Goal: Transaction & Acquisition: Obtain resource

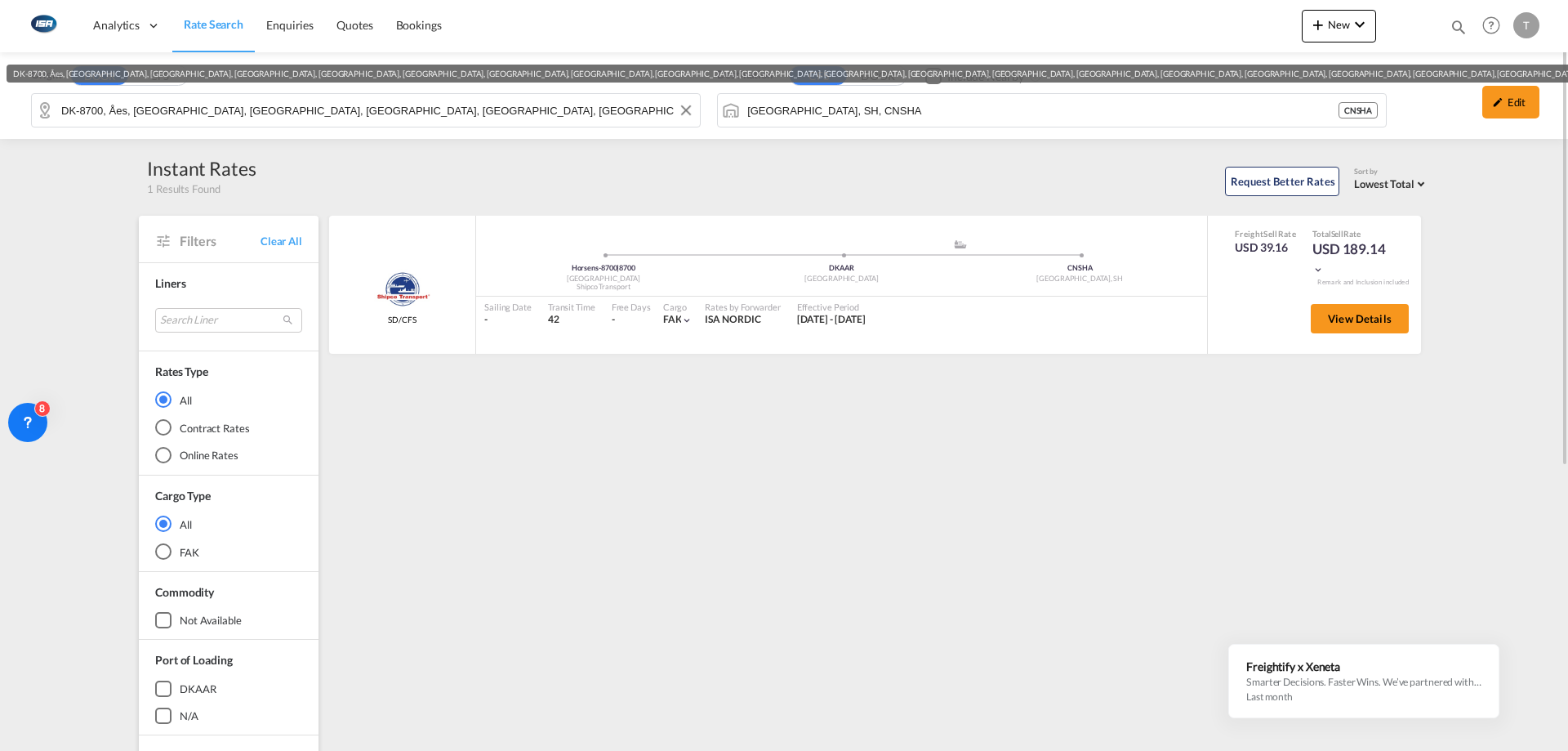
click at [372, 102] on input "DK-8700, Åes, [GEOGRAPHIC_DATA][PERSON_NAME][GEOGRAPHIC_DATA], [GEOGRAPHIC_DATA…" at bounding box center [377, 110] width 630 height 24
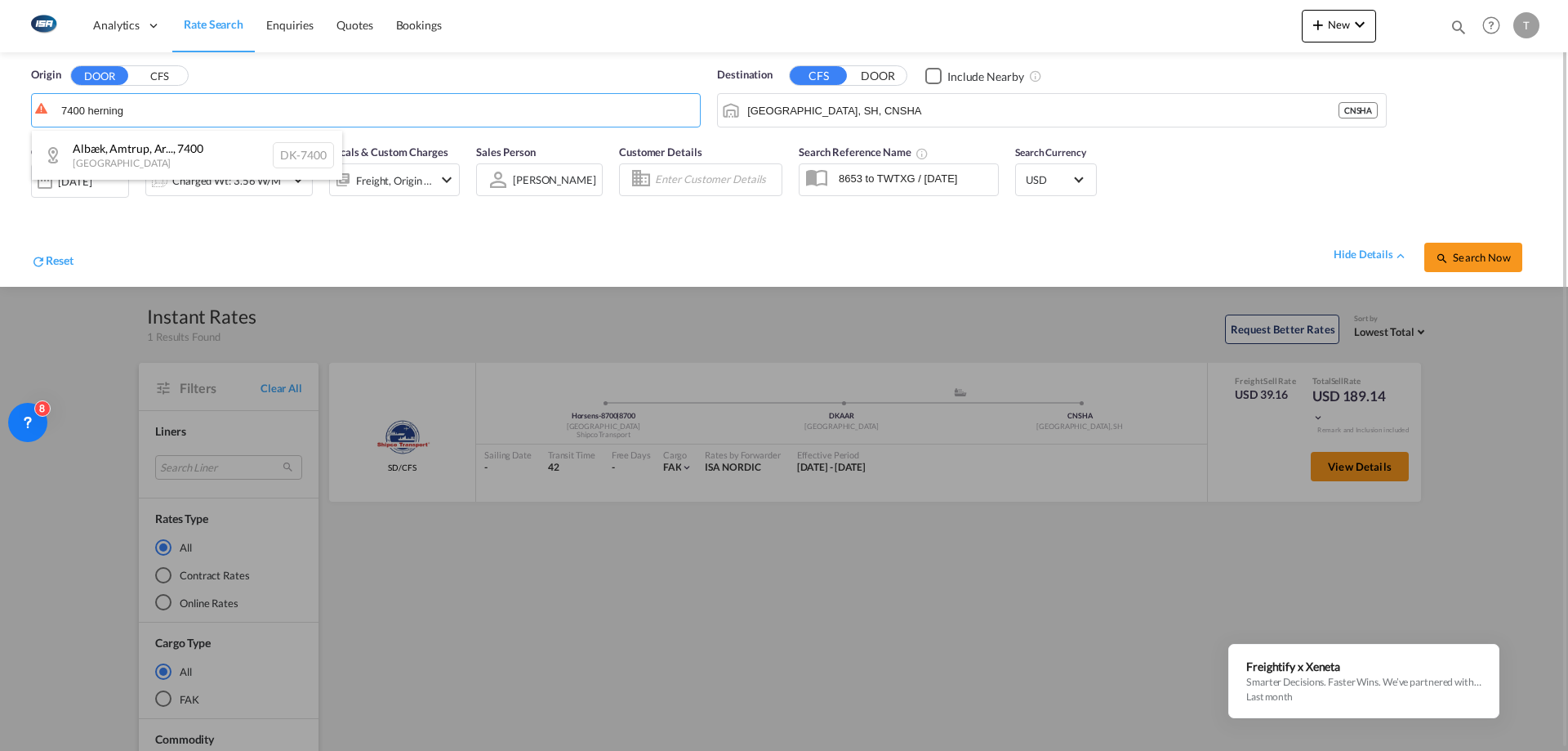
click at [224, 148] on div "Albæk, Amtrup, Ar... , 7400 Denmark DK-7400" at bounding box center [186, 155] width 310 height 49
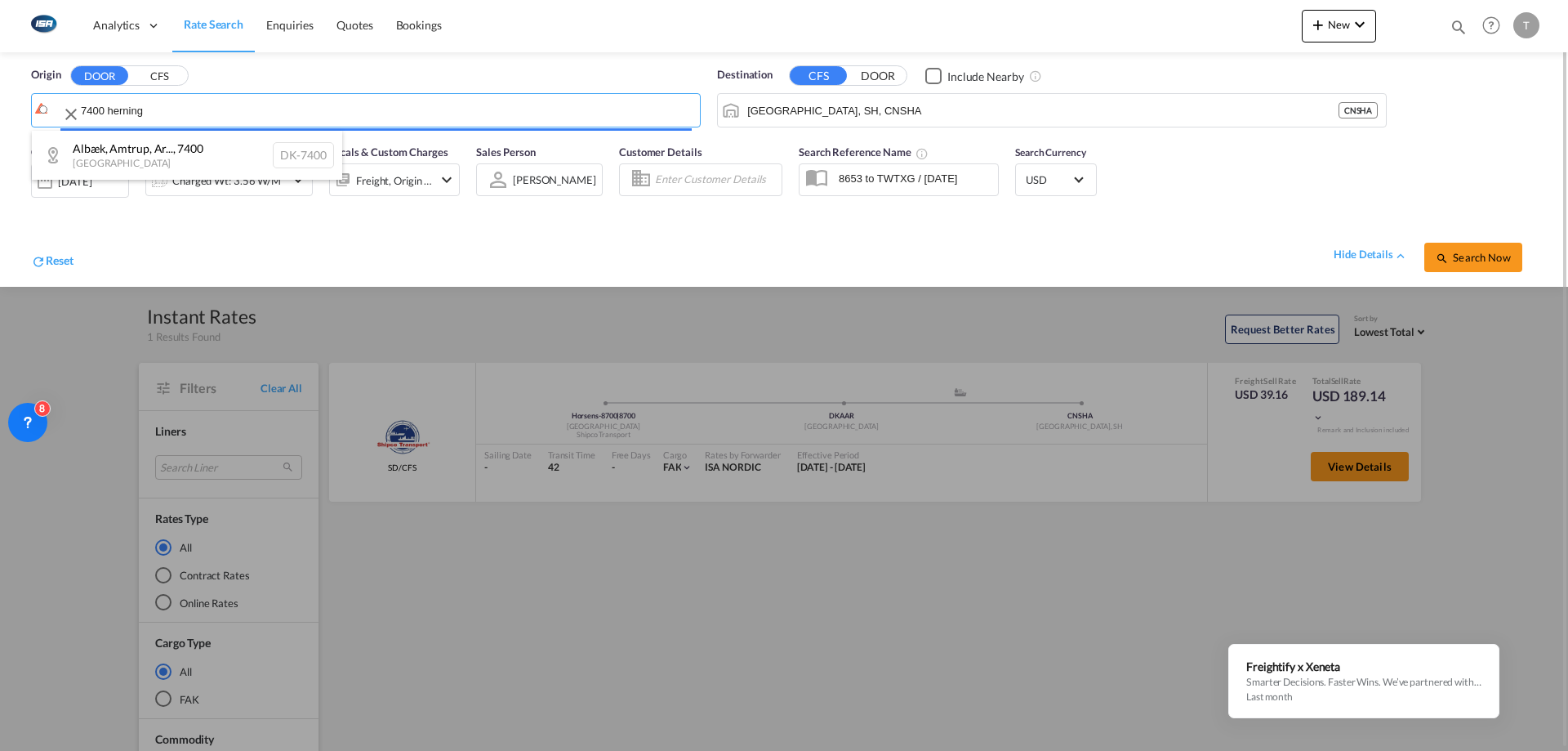
type input "DK-7400, [GEOGRAPHIC_DATA][PERSON_NAME][GEOGRAPHIC_DATA], [GEOGRAPHIC_DATA], [G…"
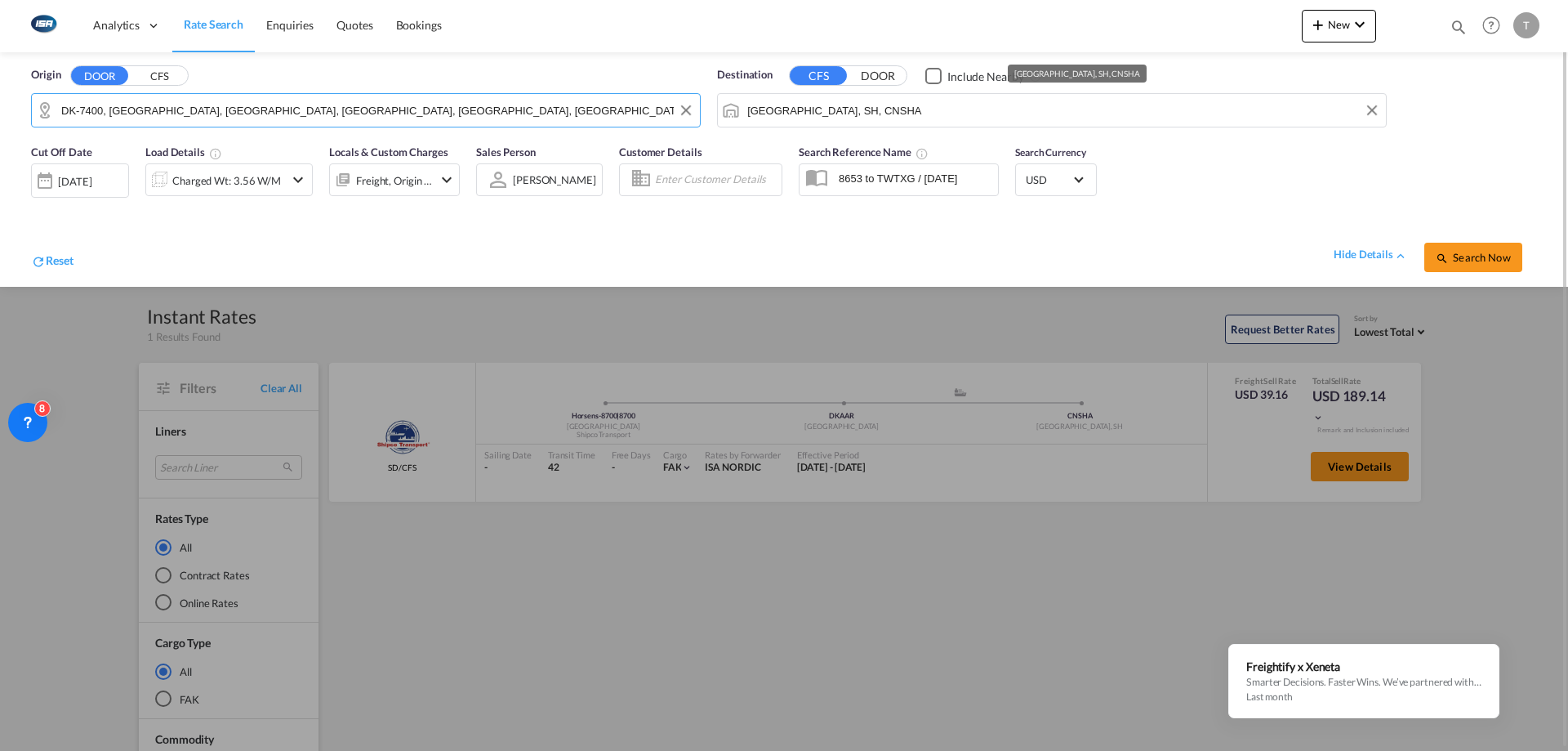
click at [998, 118] on input "Shanghai, SH, CNSHA" at bounding box center [1063, 110] width 630 height 24
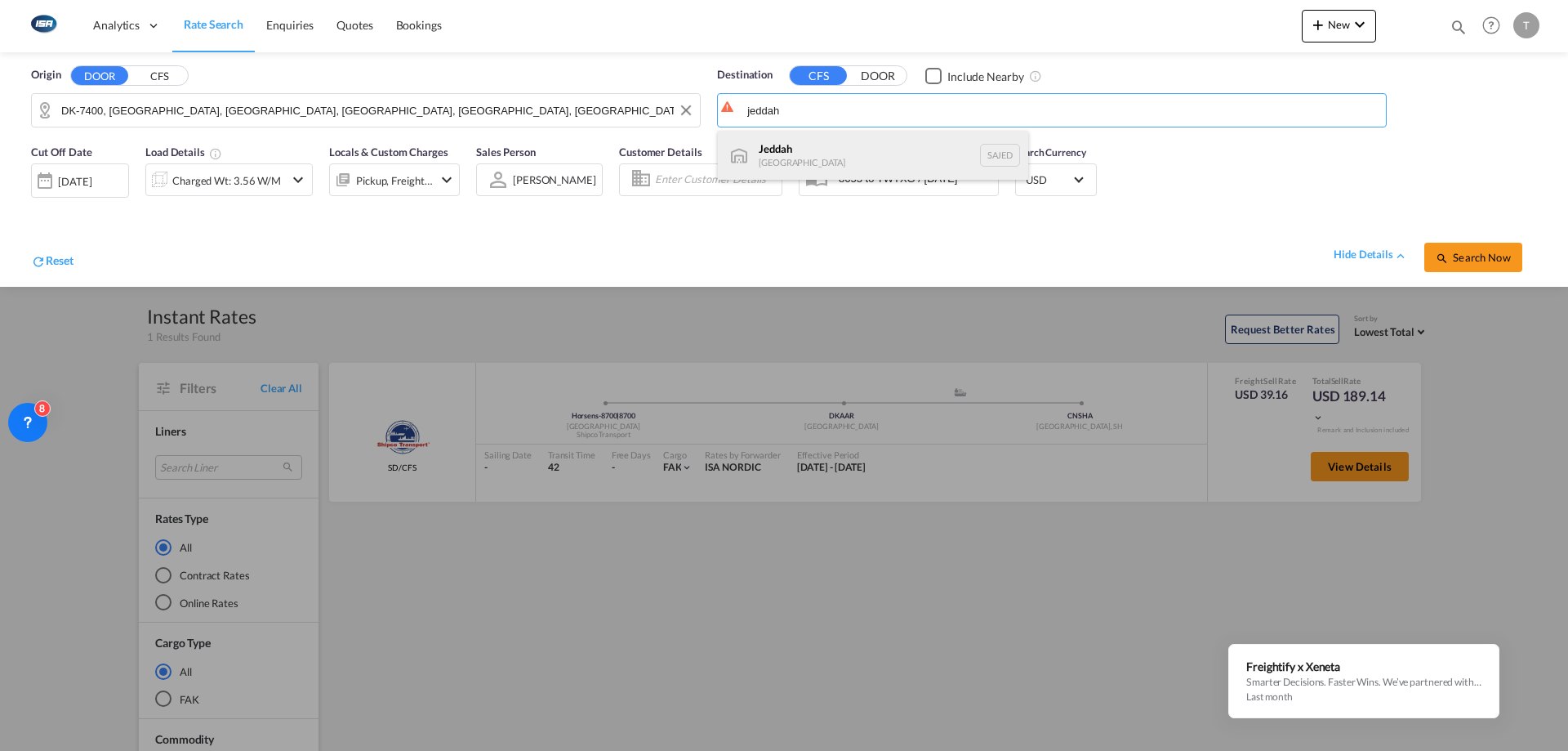
drag, startPoint x: 871, startPoint y: 156, endPoint x: 572, endPoint y: 166, distance: 299.2
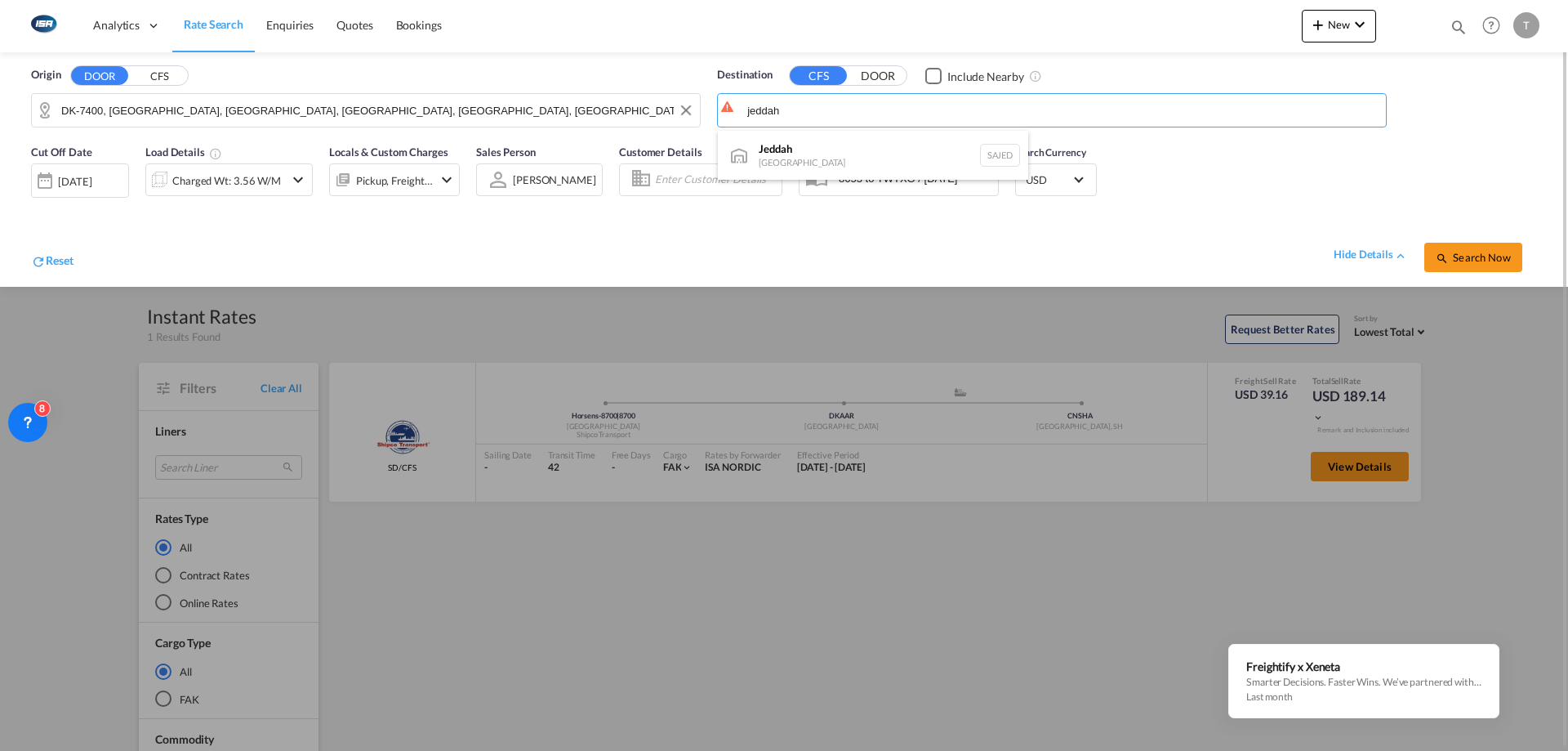
click at [865, 156] on div "Jeddah Saudi Arabia SAJED" at bounding box center [872, 155] width 310 height 49
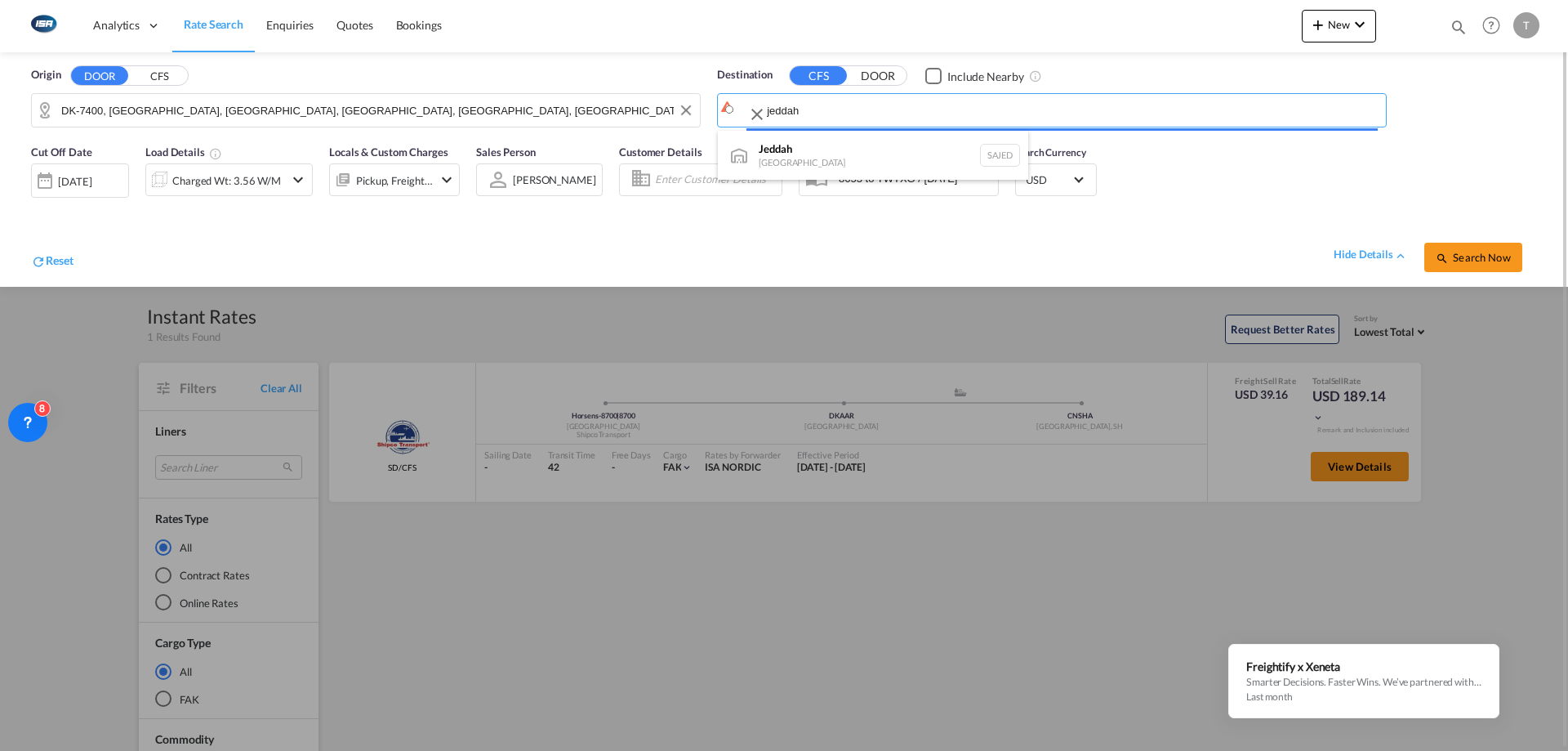
type input "Jeddah, SAJED"
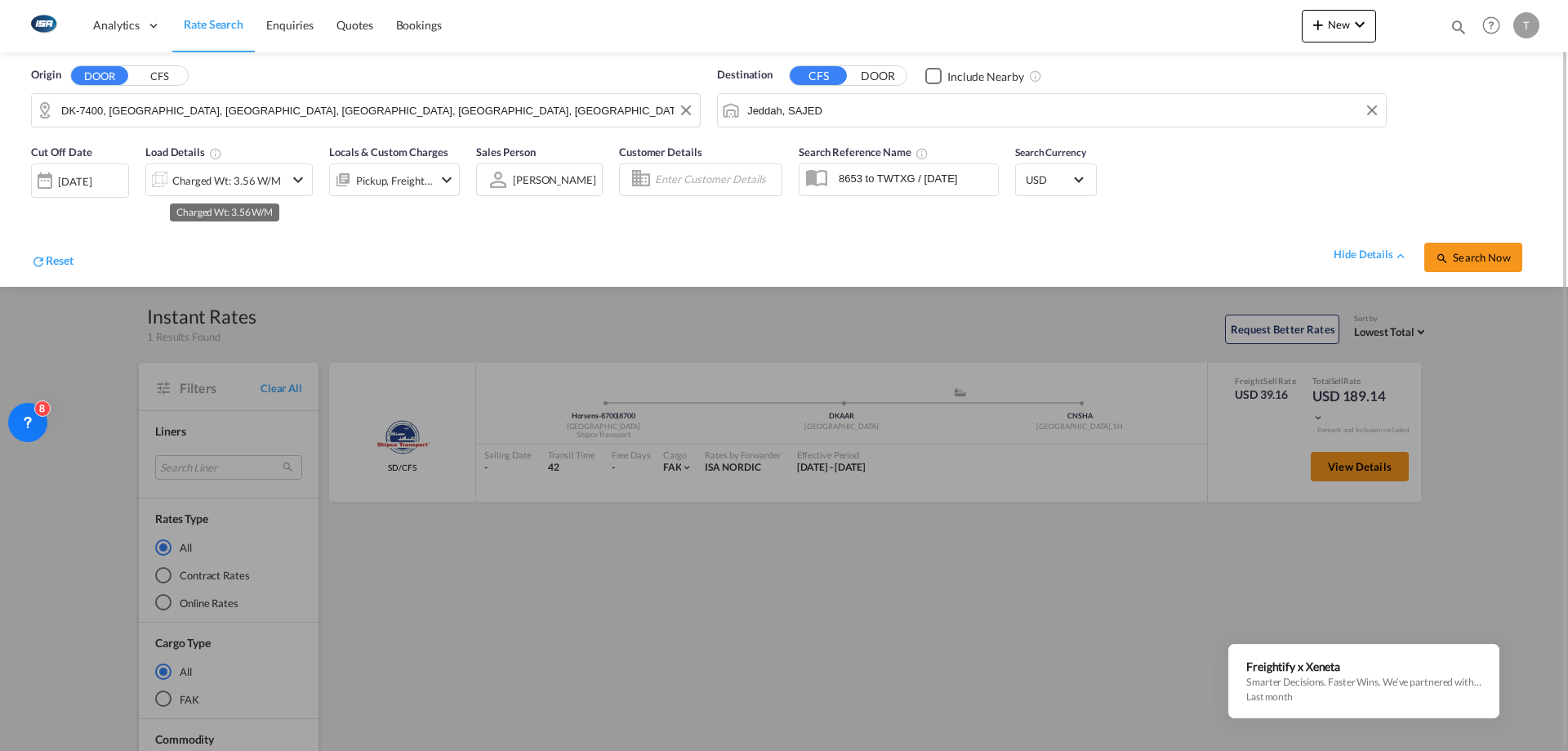
click at [229, 187] on div "Charged Wt: 3.56 W/M" at bounding box center [226, 180] width 109 height 23
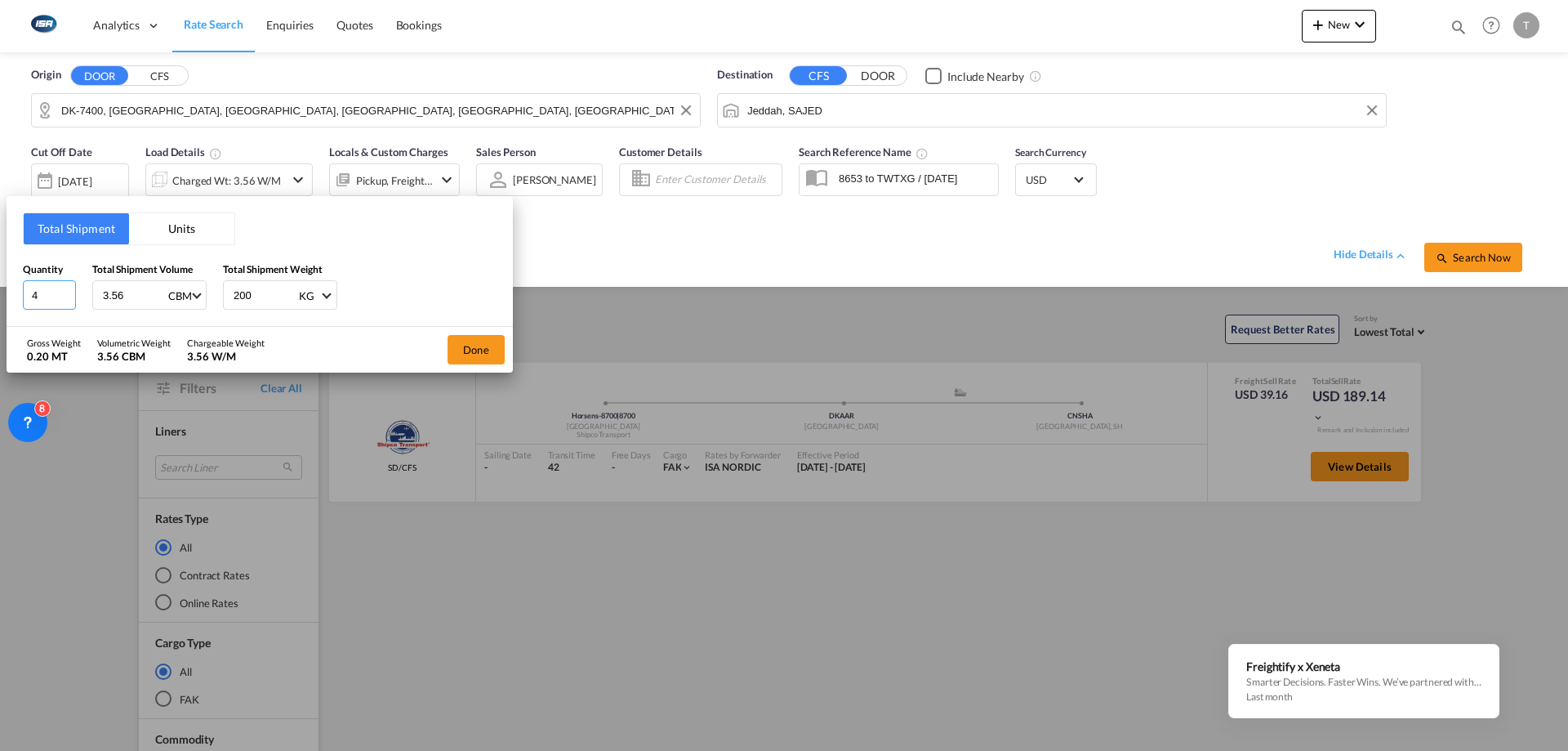
drag, startPoint x: 49, startPoint y: 294, endPoint x: 0, endPoint y: 299, distance: 49.3
click at [0, 299] on div "Total Shipment Units Quantity 4 Total Shipment Volume 3.56 CBM CBM CFT Total Sh…" at bounding box center [784, 375] width 1568 height 751
type input "3"
type input "2.94"
type input "632"
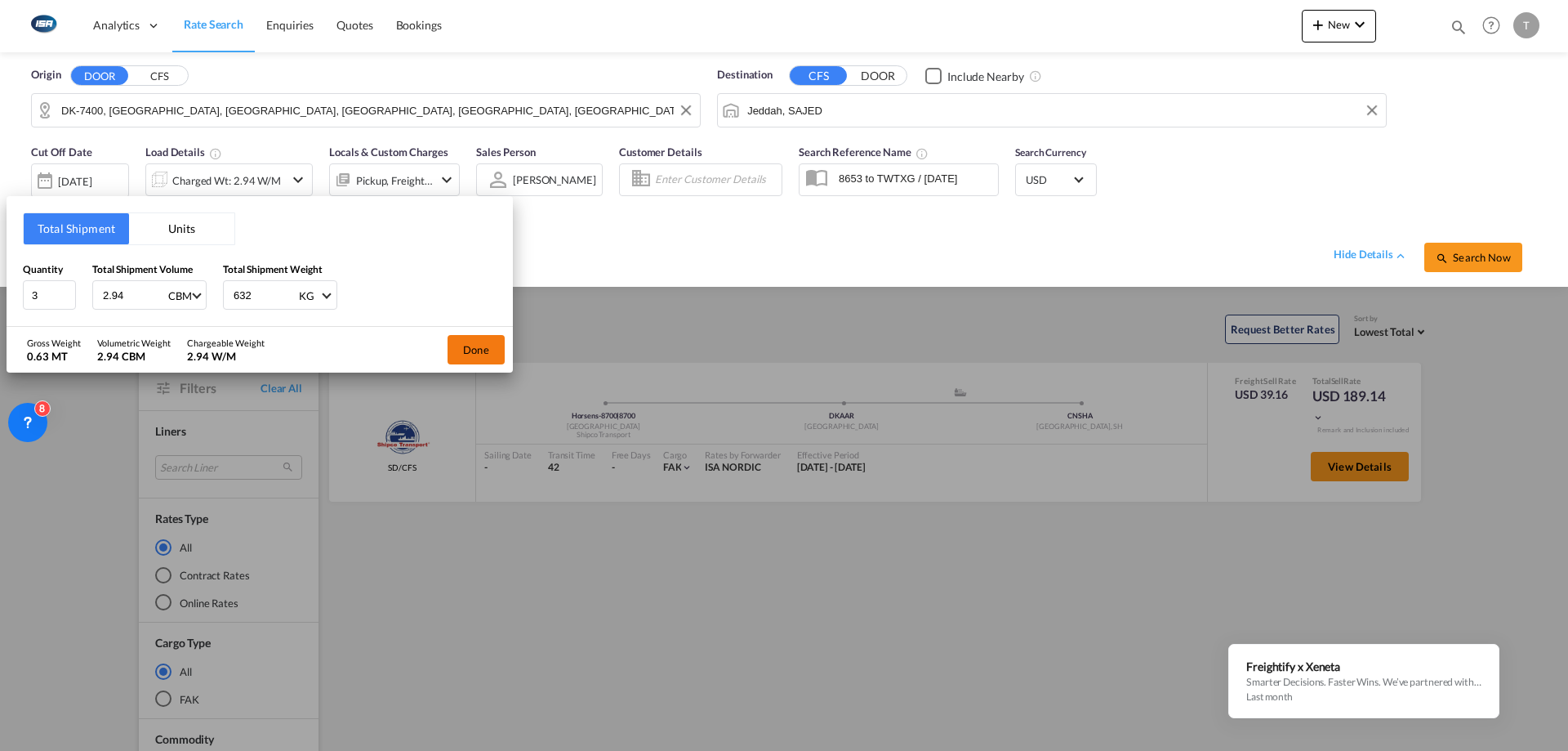
click at [475, 348] on button "Done" at bounding box center [476, 349] width 57 height 29
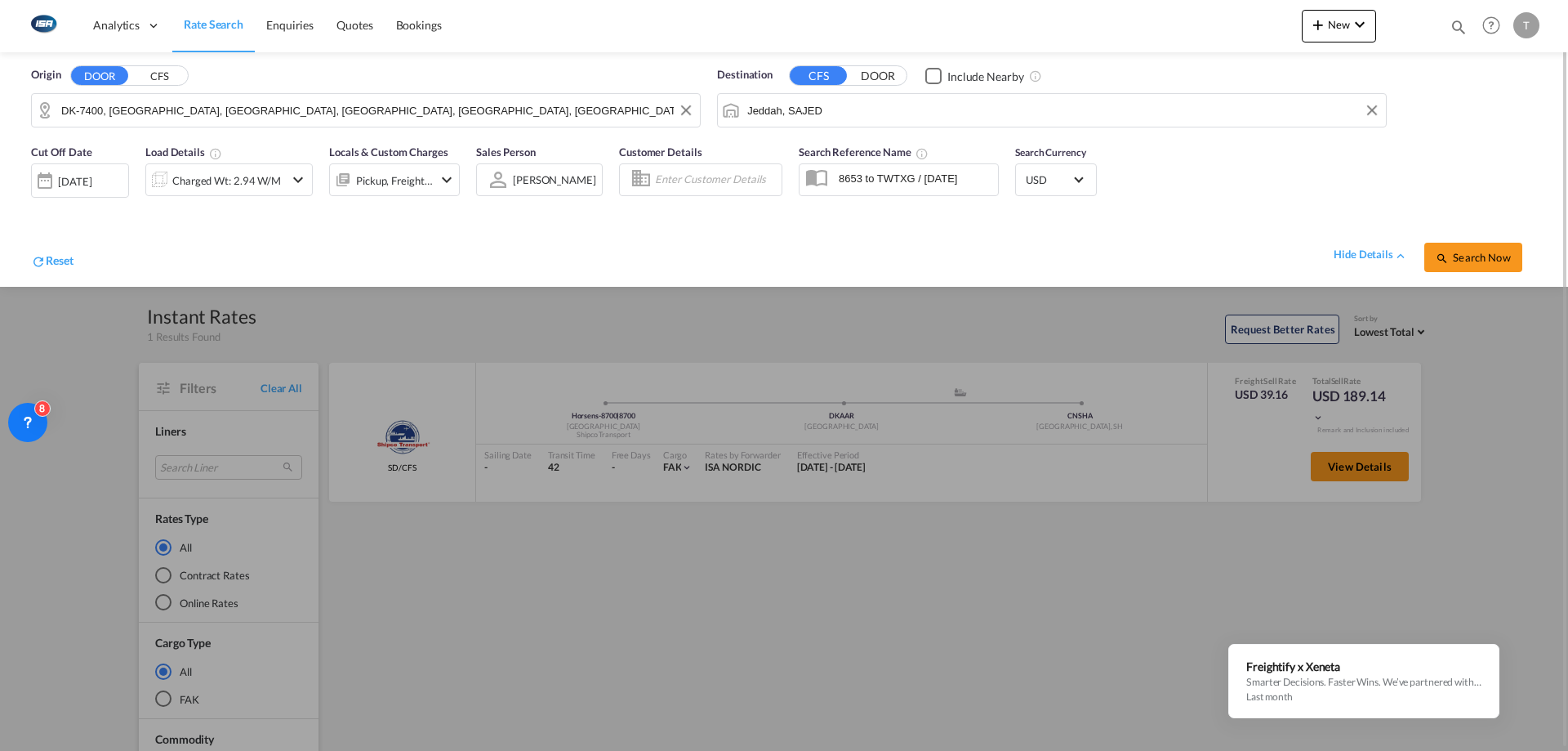
click at [370, 196] on div "Locals & Custom Charges Pickup, Freight +2" at bounding box center [394, 176] width 131 height 66
click at [389, 191] on div "Pickup, Freight +2" at bounding box center [394, 180] width 76 height 23
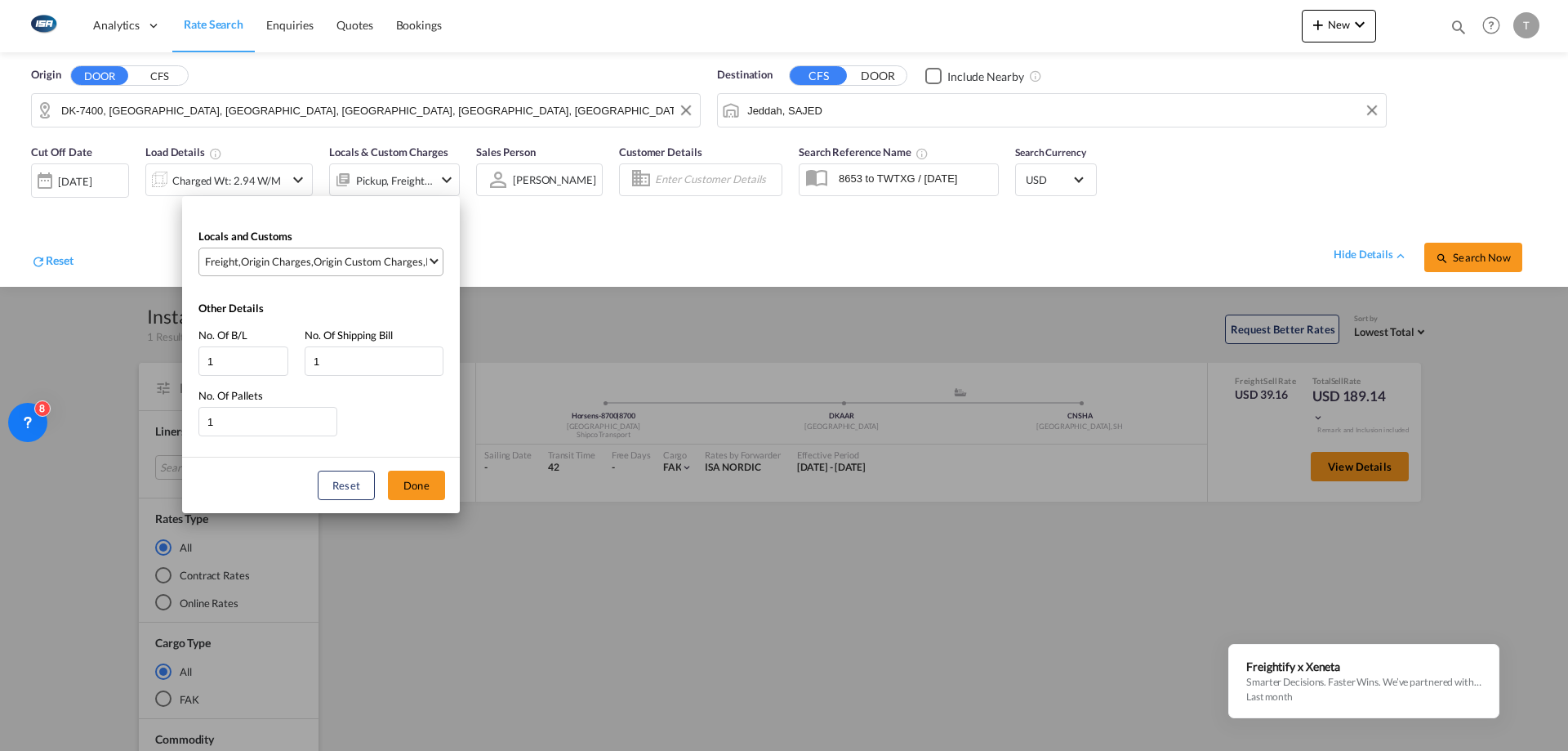
click at [397, 260] on div "Origin Custom Charges" at bounding box center [368, 261] width 110 height 15
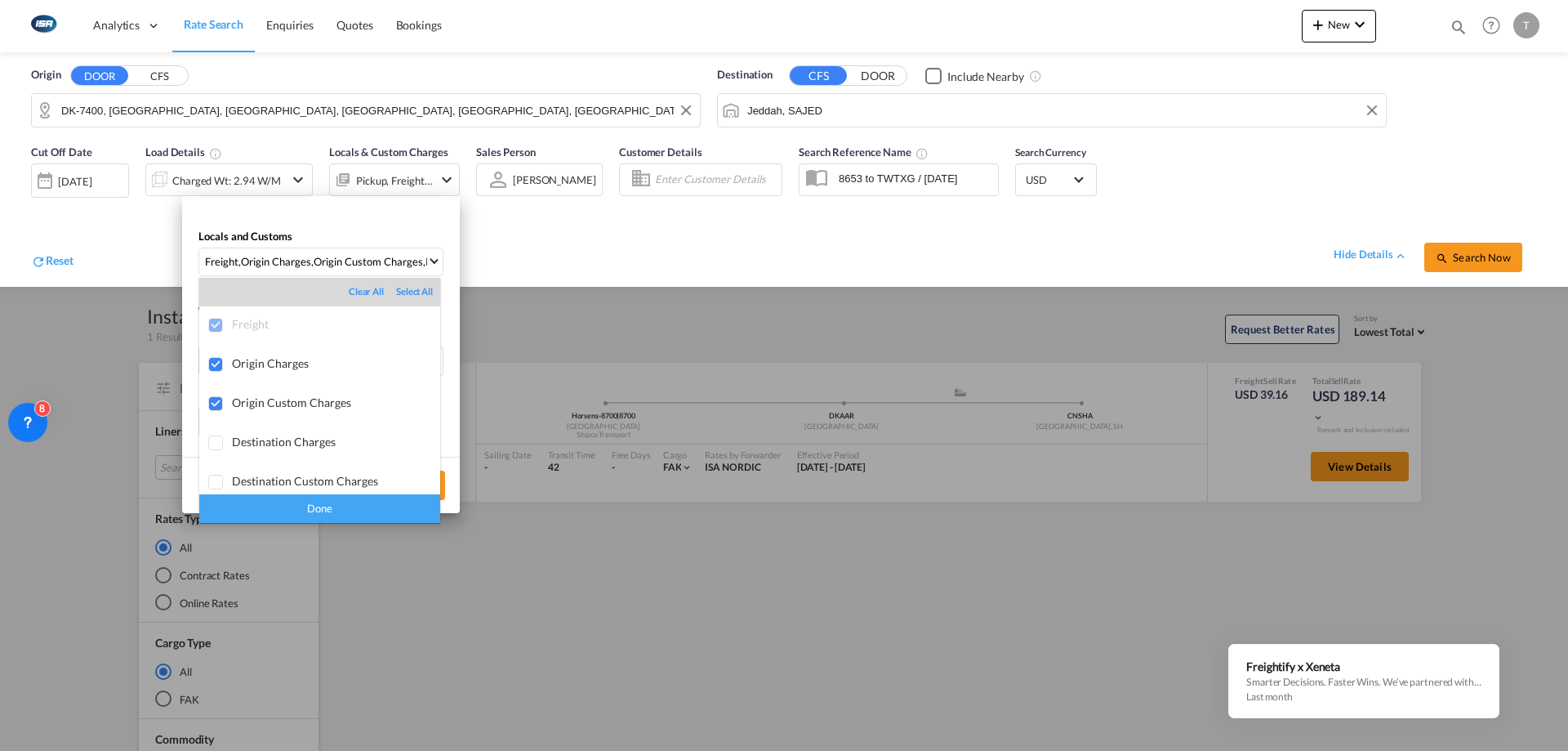
click at [346, 517] on div "Done" at bounding box center [320, 508] width 241 height 28
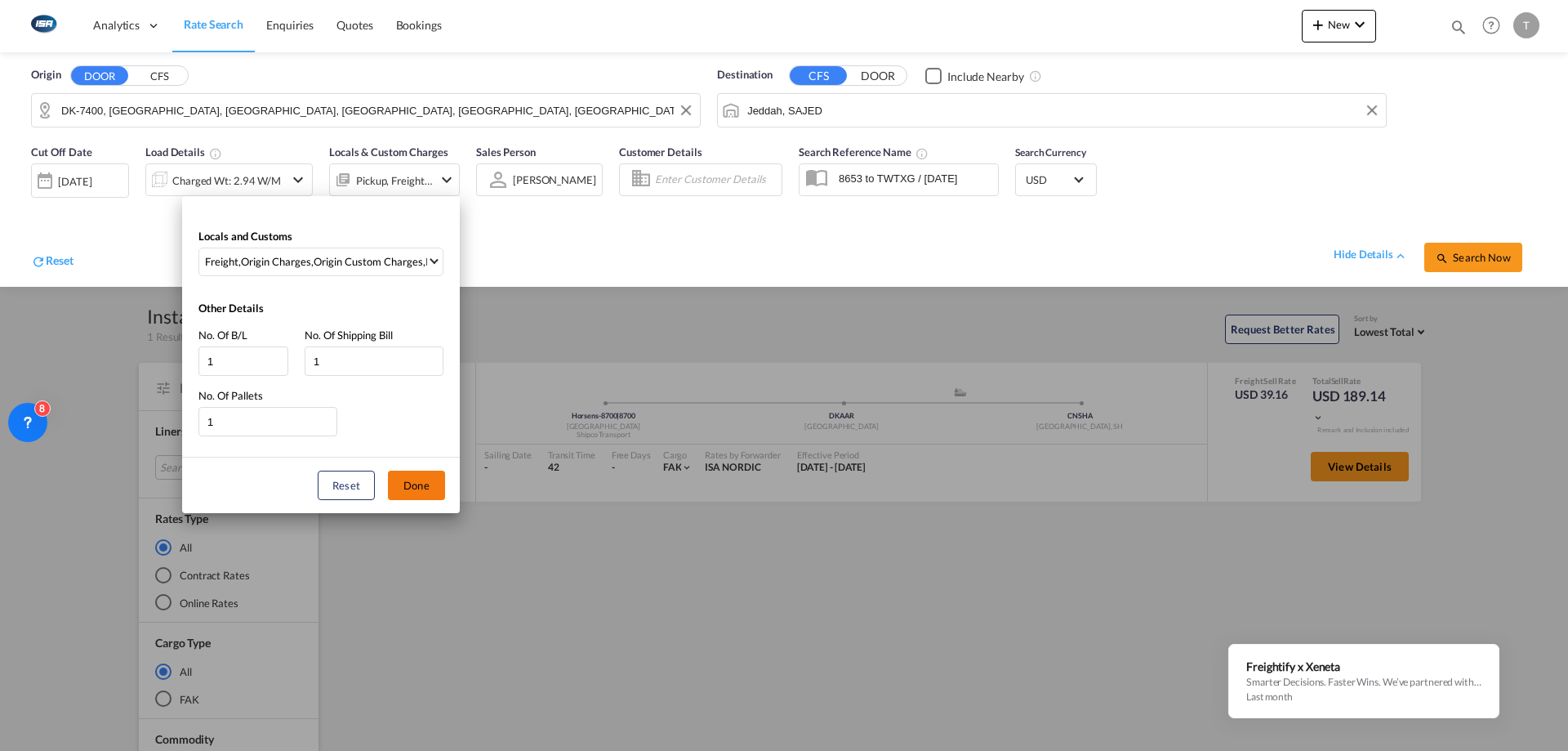
click at [422, 478] on button "Done" at bounding box center [417, 485] width 57 height 29
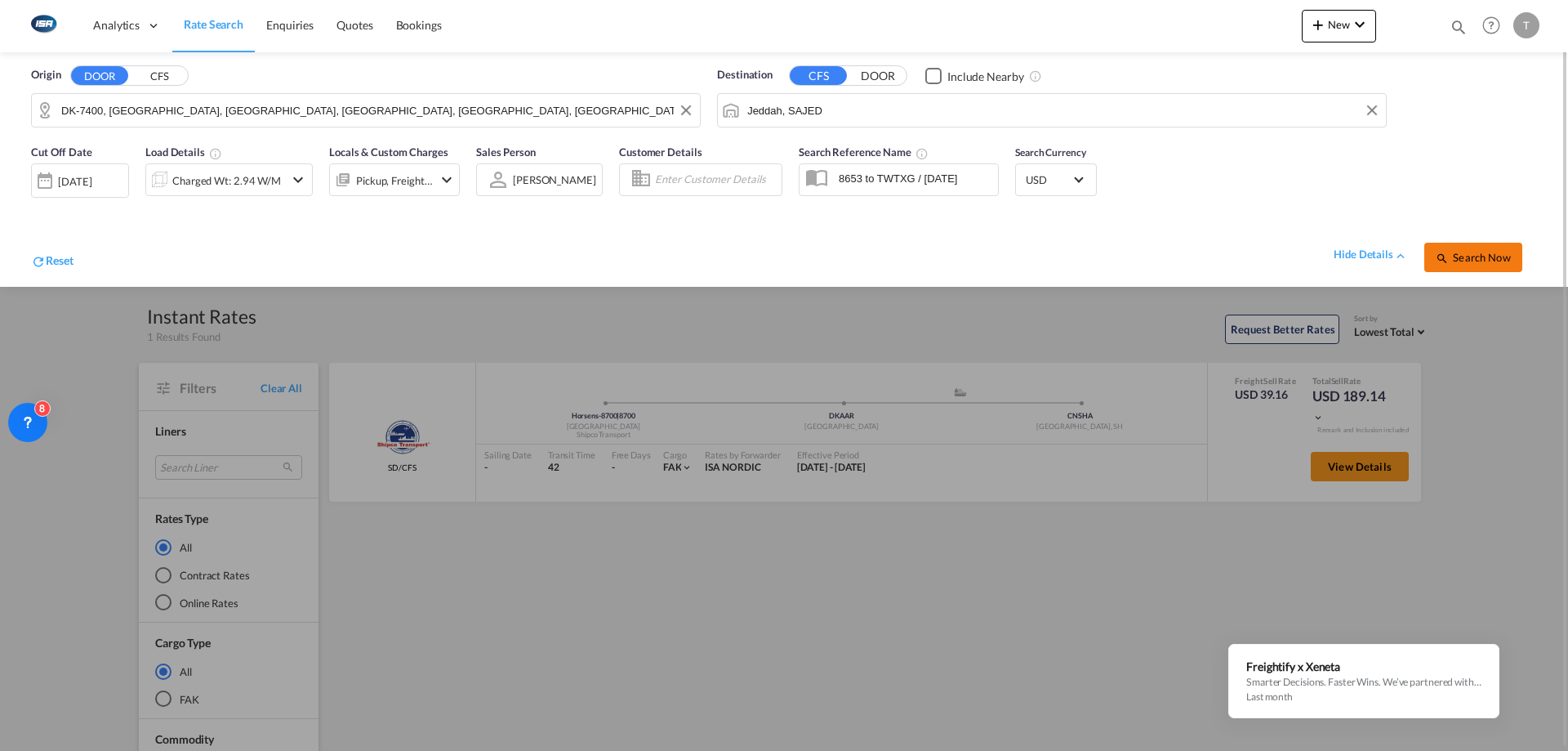
click at [1470, 261] on span "Search Now" at bounding box center [1472, 258] width 74 height 13
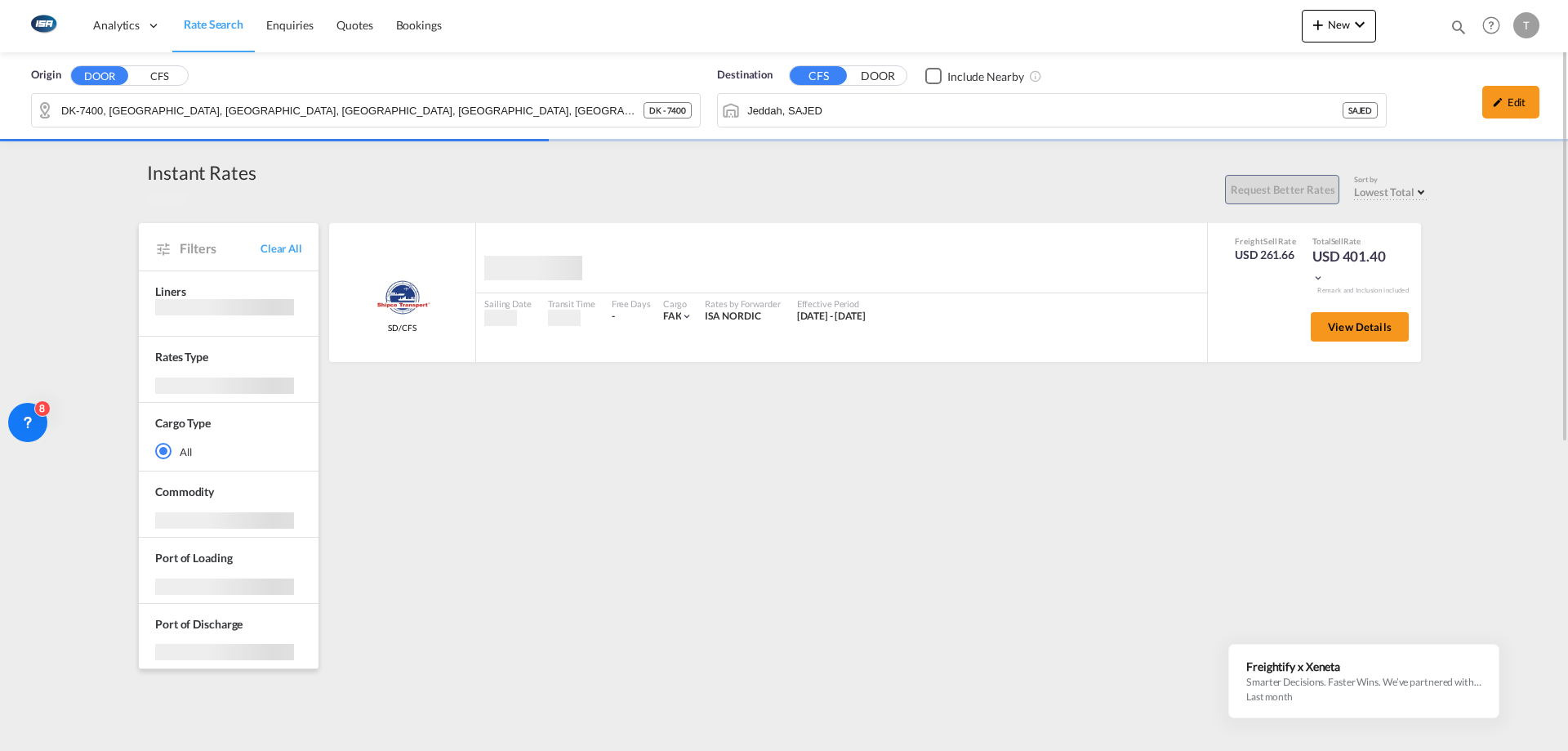
click at [1497, 103] on md-icon "icon-pencil" at bounding box center [1497, 102] width 12 height 12
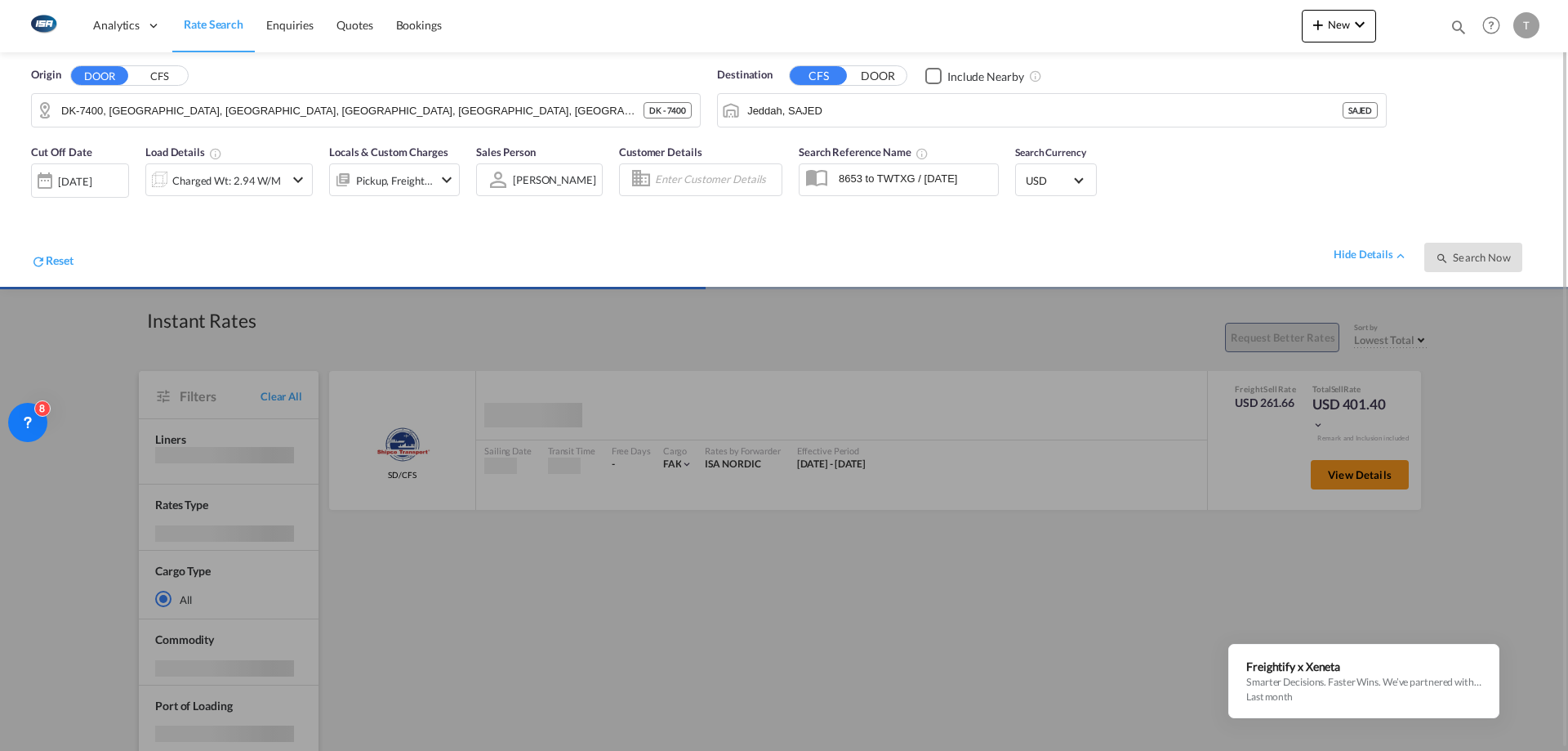
click at [1082, 184] on md-select-value "USD" at bounding box center [1056, 180] width 64 height 23
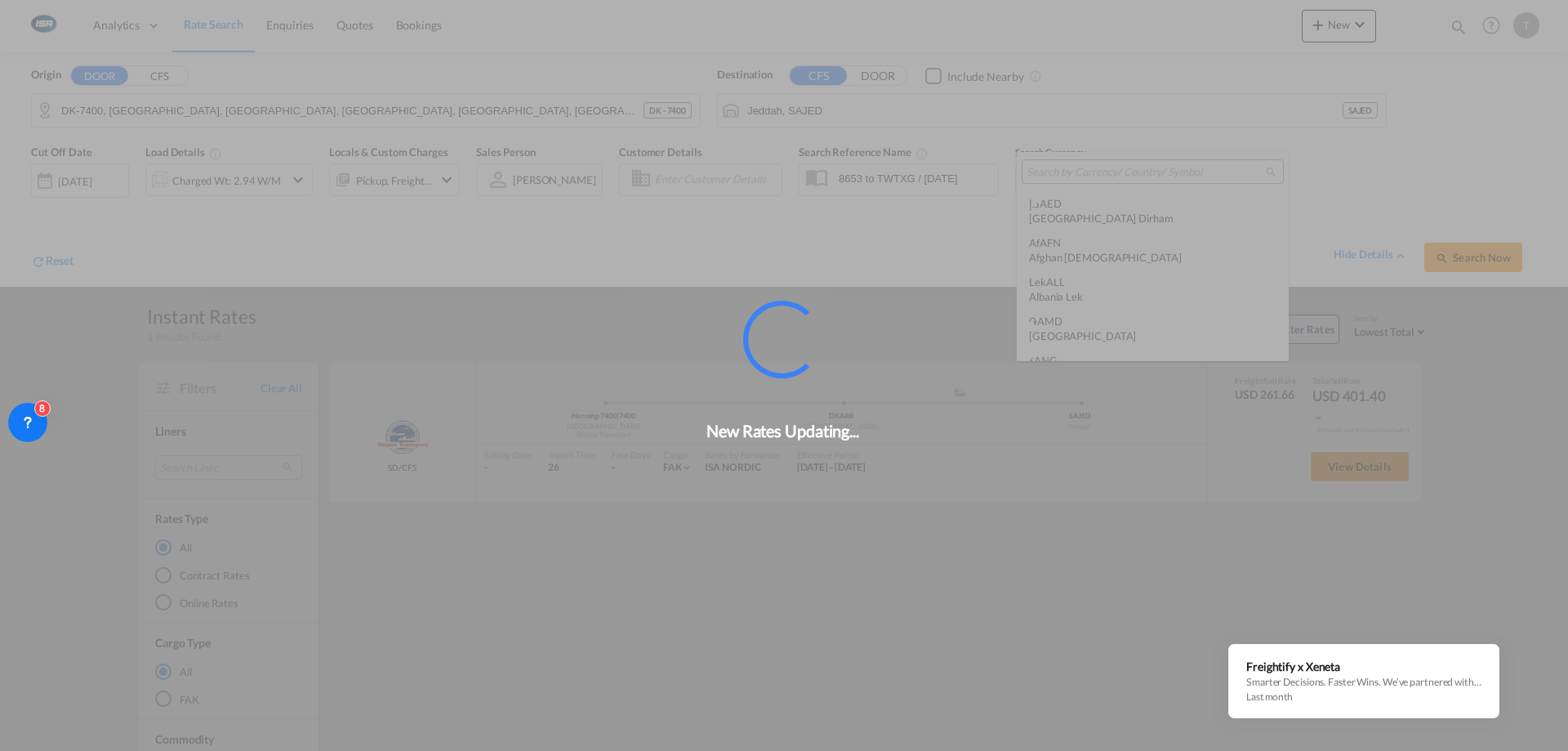
scroll to position [5640, 0]
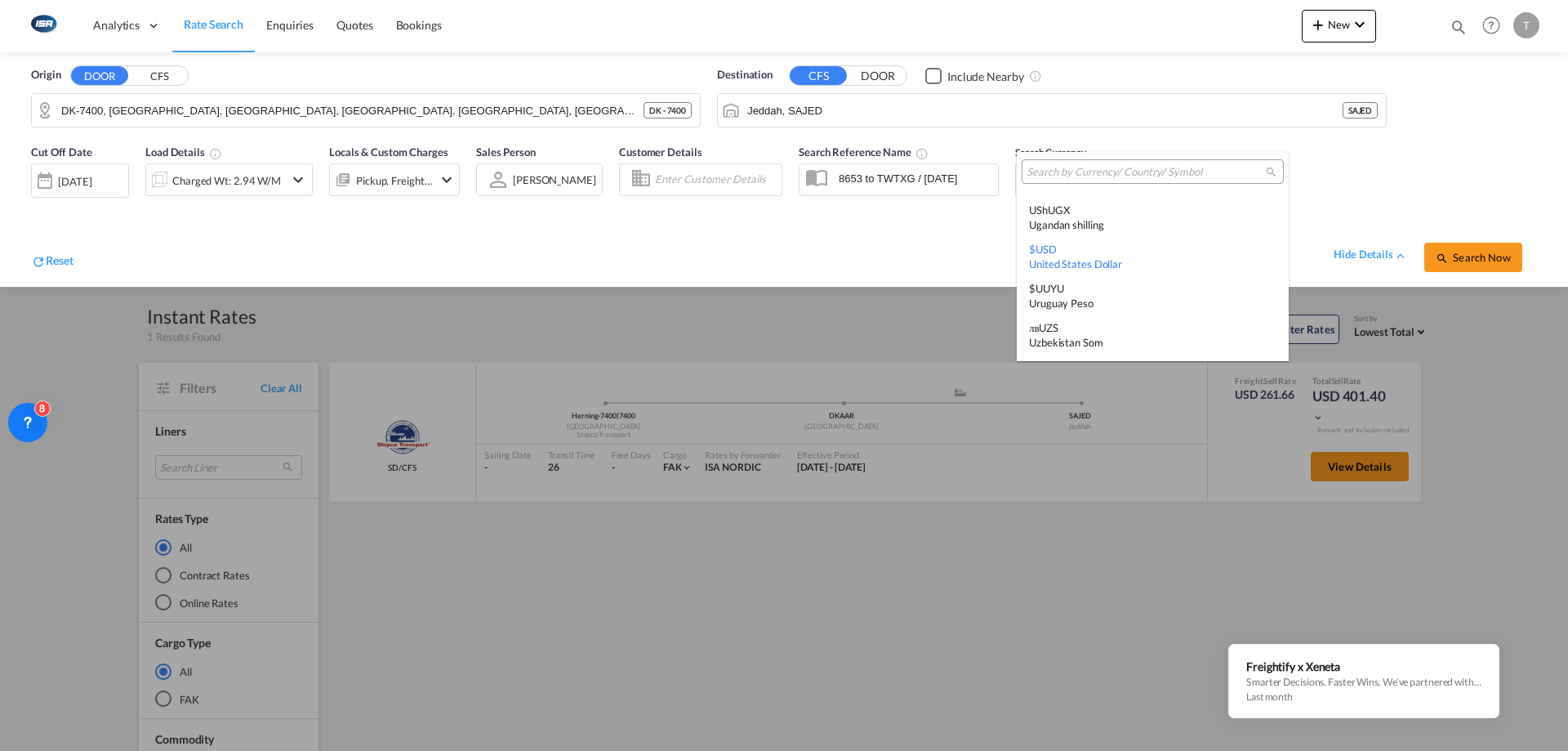
click at [1116, 170] on input "search" at bounding box center [1146, 172] width 239 height 15
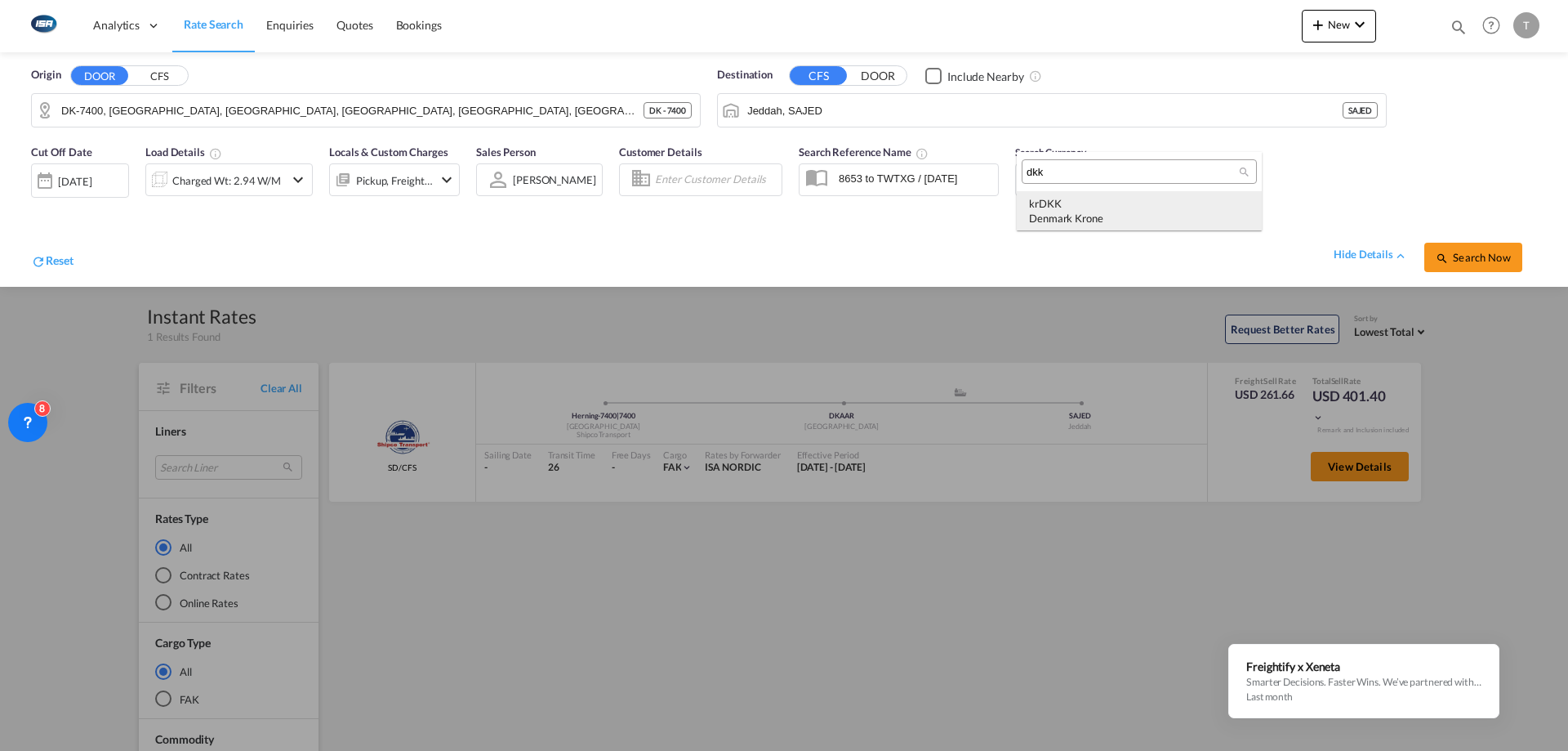
type input "dkk"
click at [1096, 205] on div "kr DKK Denmark Krone" at bounding box center [1139, 210] width 220 height 29
drag, startPoint x: 1497, startPoint y: 259, endPoint x: 1341, endPoint y: 210, distance: 163.5
click at [1497, 259] on span "Search Now" at bounding box center [1472, 258] width 74 height 13
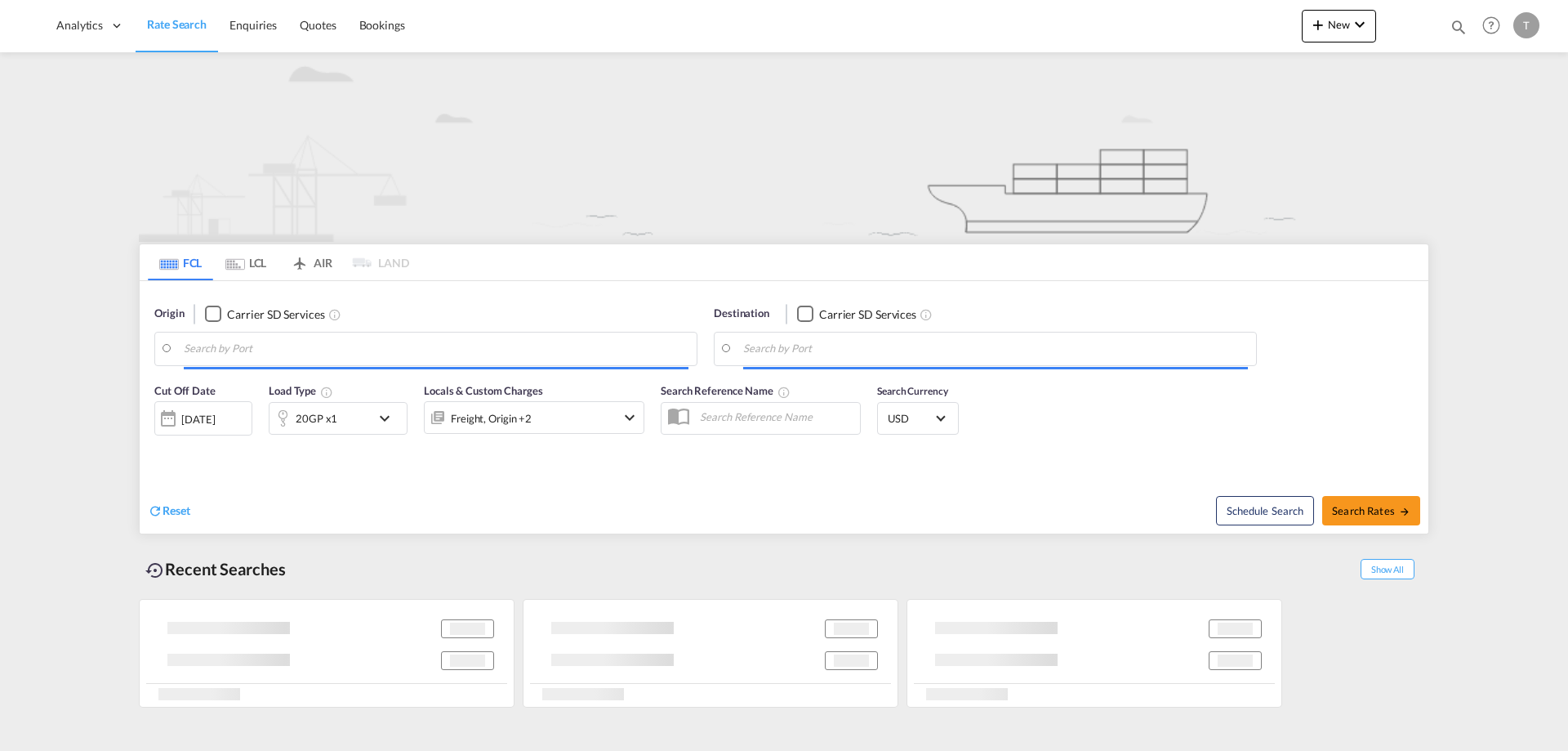
type input "Aarhus, DKAAR"
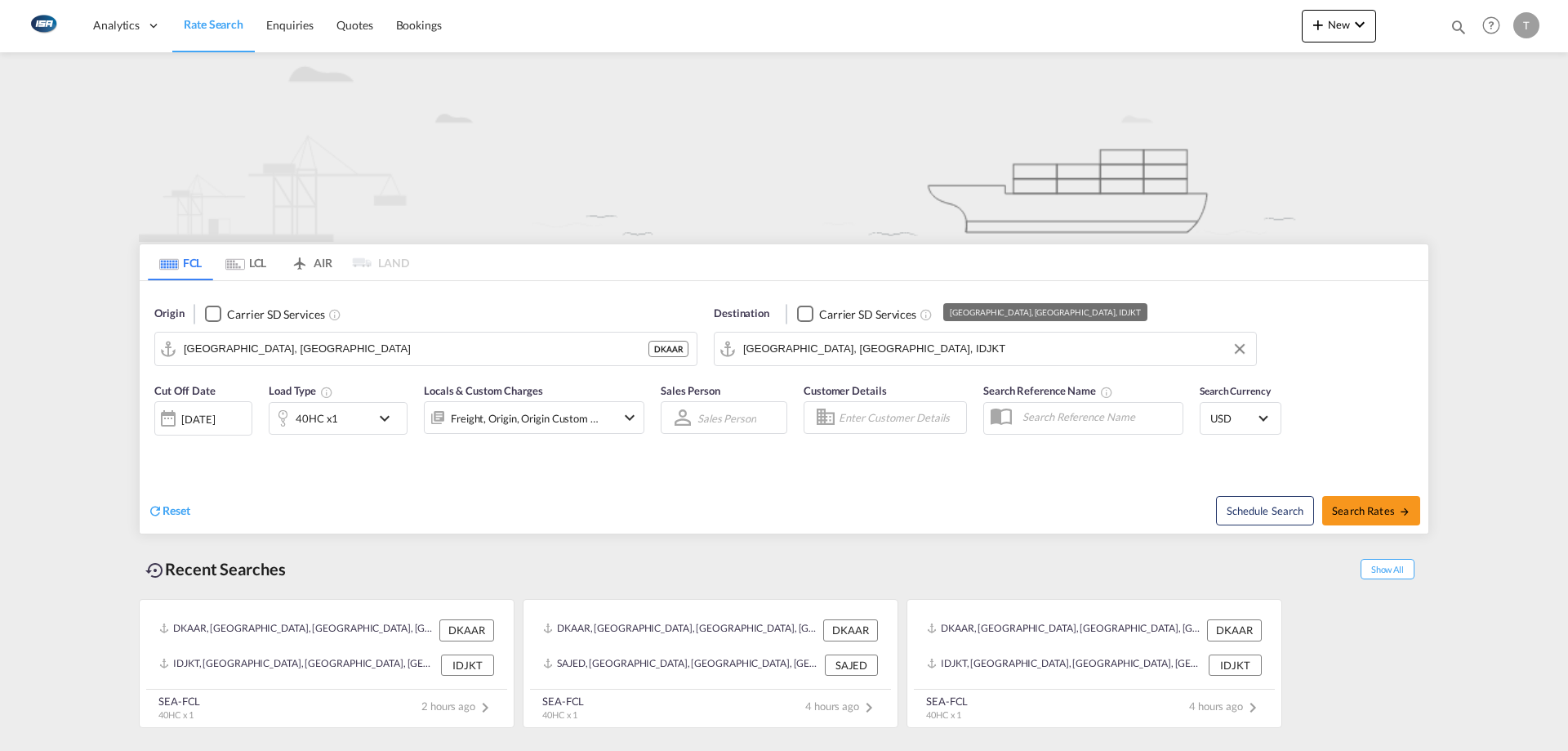
click at [848, 348] on input "Jakarta, Java, IDJKT" at bounding box center [995, 348] width 505 height 24
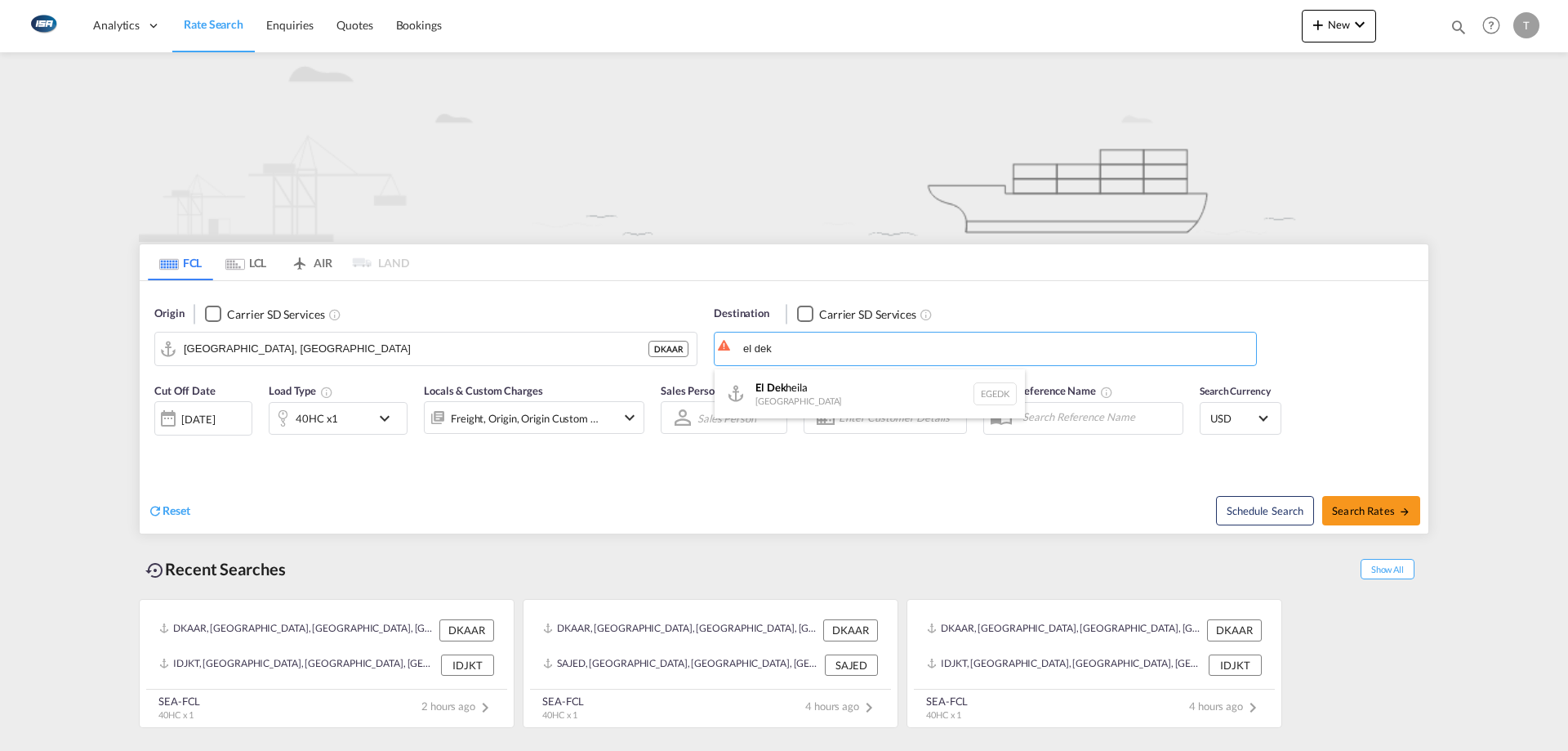
drag, startPoint x: 878, startPoint y: 383, endPoint x: 826, endPoint y: 390, distance: 52.5
click at [876, 385] on div "El Dek heila Egypt EGEDK" at bounding box center [869, 393] width 310 height 49
type input "El Dekheila, EGEDK"
click at [338, 413] on div "40HC x1" at bounding box center [320, 417] width 101 height 32
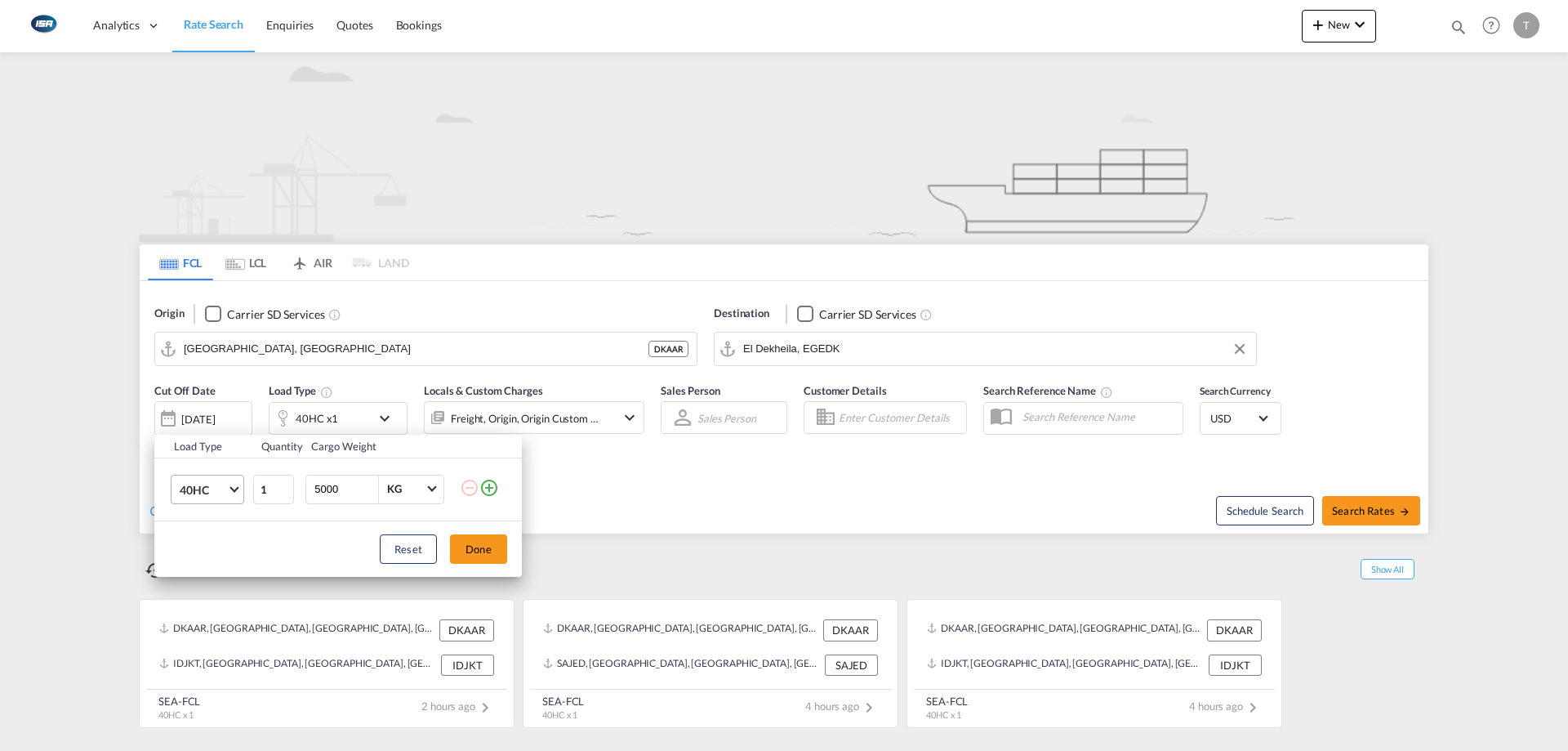
click at [209, 497] on md-select-value "40HC" at bounding box center [210, 489] width 66 height 27
click at [204, 414] on div "20GP" at bounding box center [194, 411] width 28 height 17
click at [471, 549] on button "Done" at bounding box center [478, 548] width 57 height 29
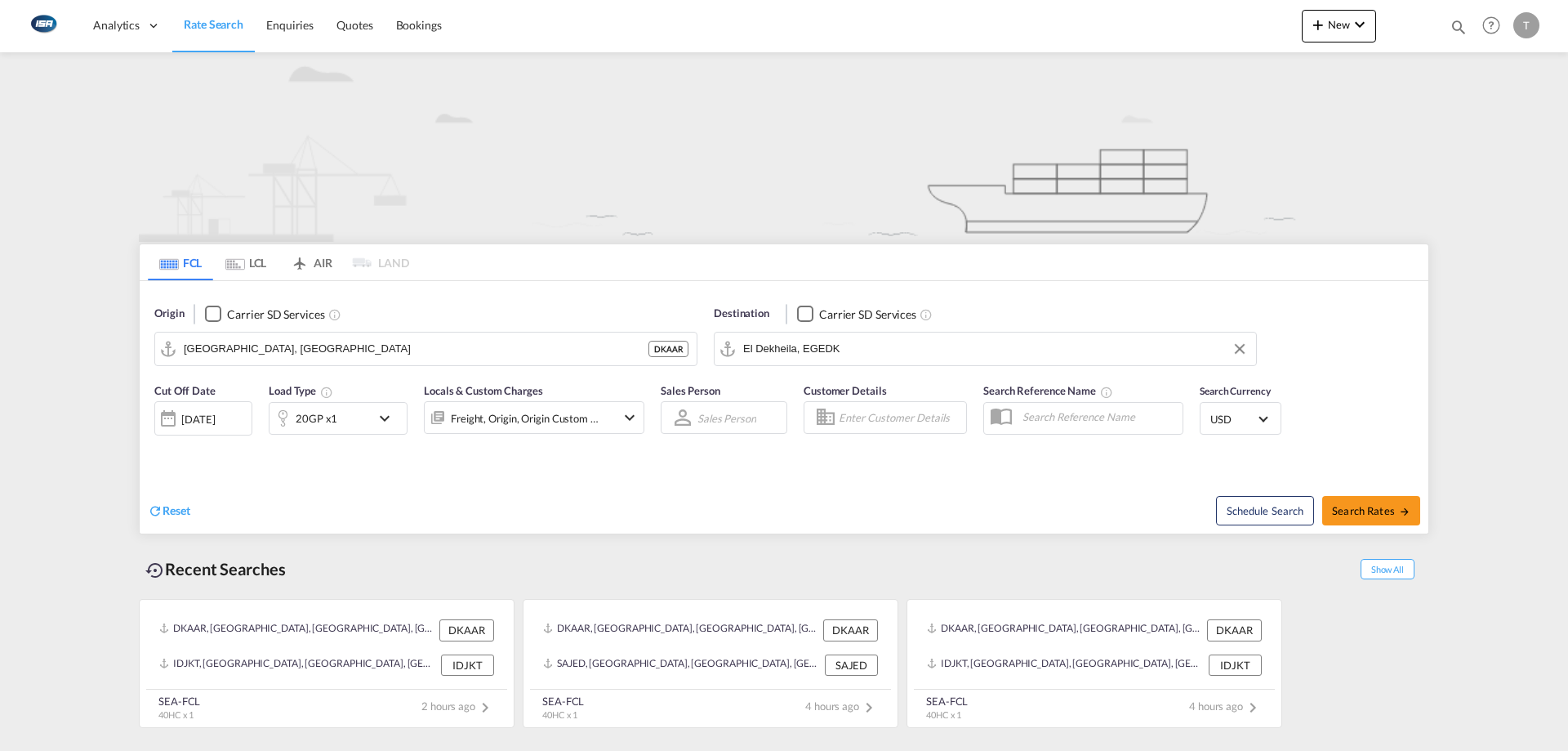
click at [1223, 417] on span "USD" at bounding box center [1233, 419] width 46 height 15
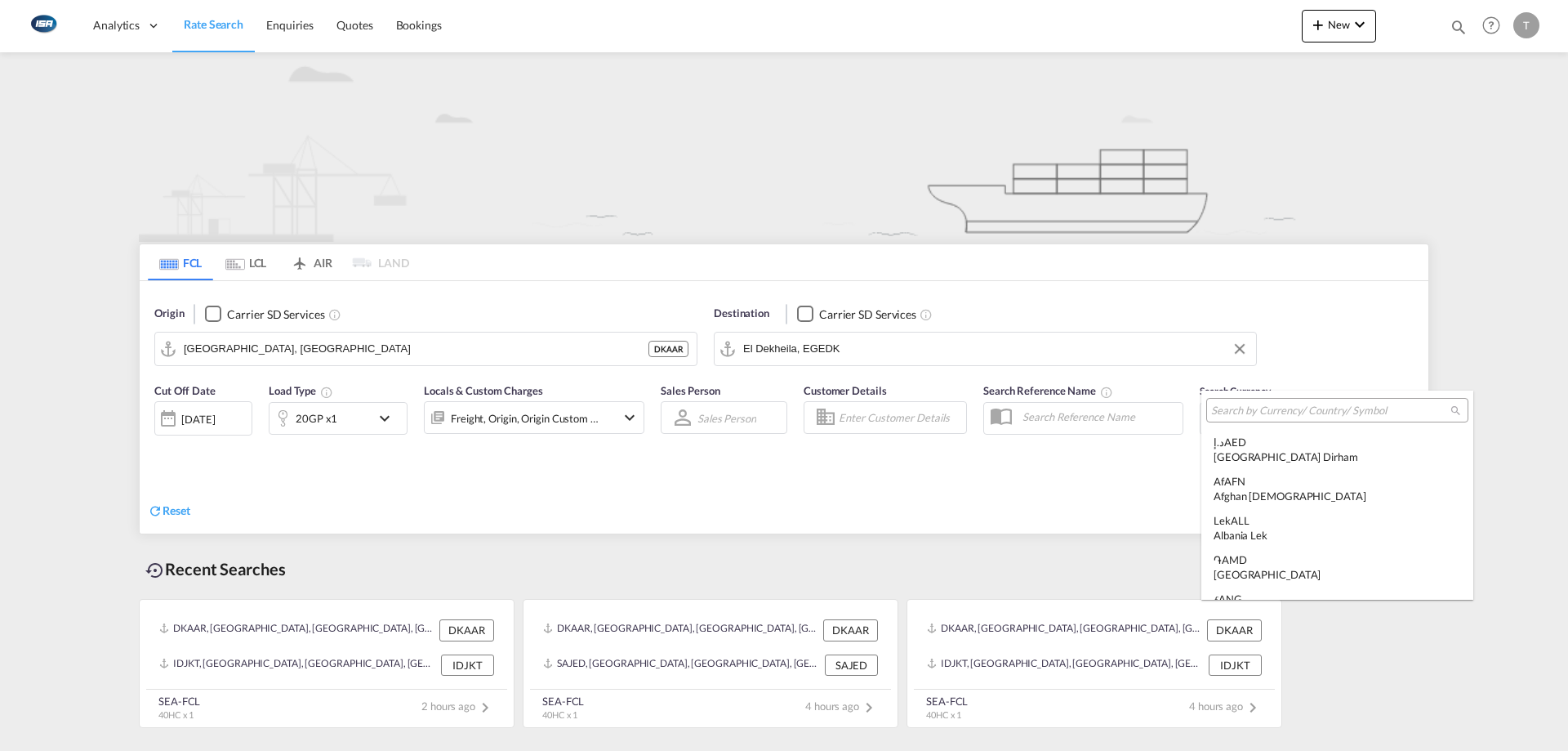
scroll to position [5640, 0]
click at [1237, 413] on input "search" at bounding box center [1331, 411] width 239 height 15
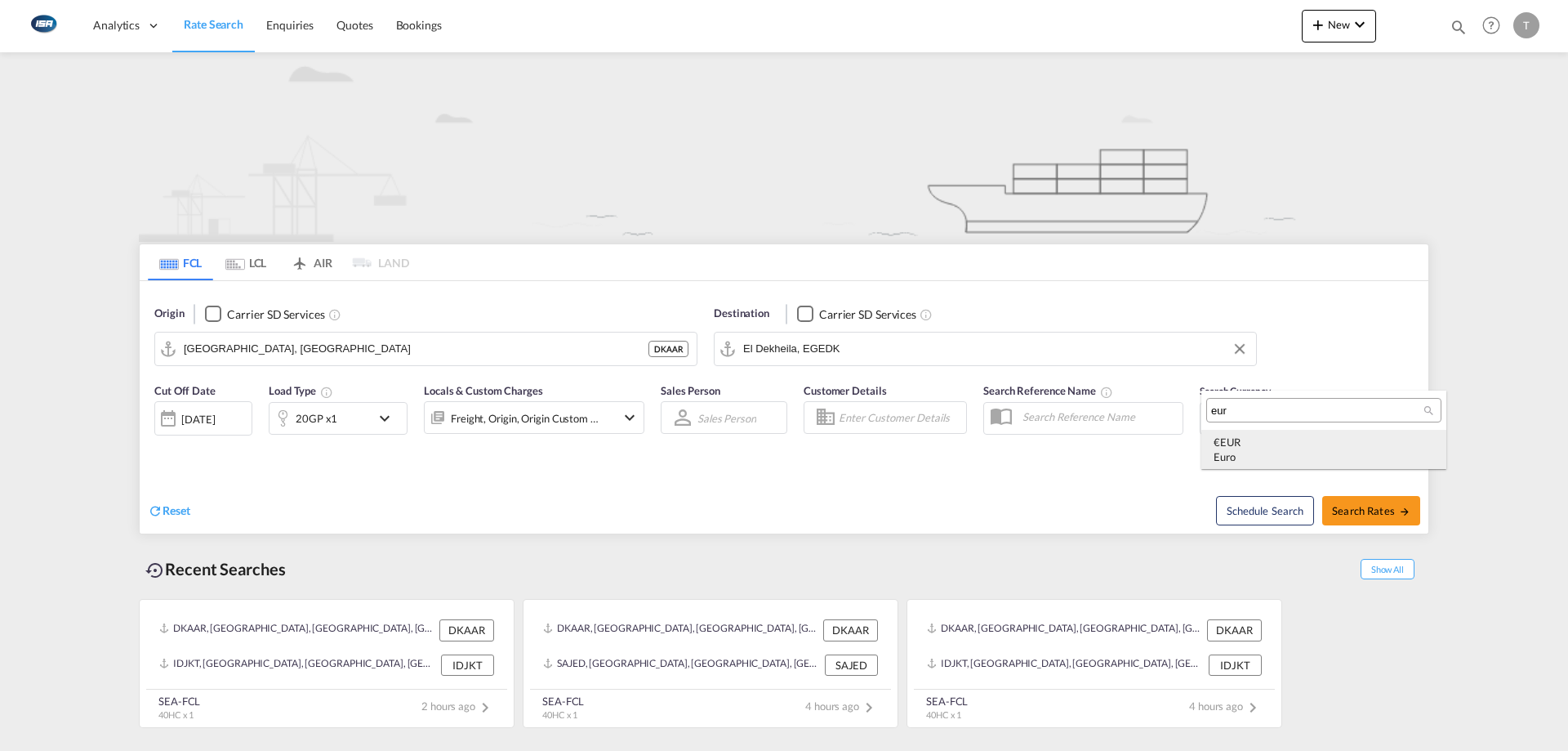
type input "eur"
click at [1242, 432] on md-option "€ EUR Euro" at bounding box center [1324, 449] width 245 height 39
click at [392, 362] on md-autocomplete-wrap "Aarhus, DKAAR" at bounding box center [436, 353] width 505 height 32
click at [1393, 500] on button "Search Rates" at bounding box center [1371, 510] width 98 height 29
type input "DKAAR to EGEDK / 25 Aug 2025"
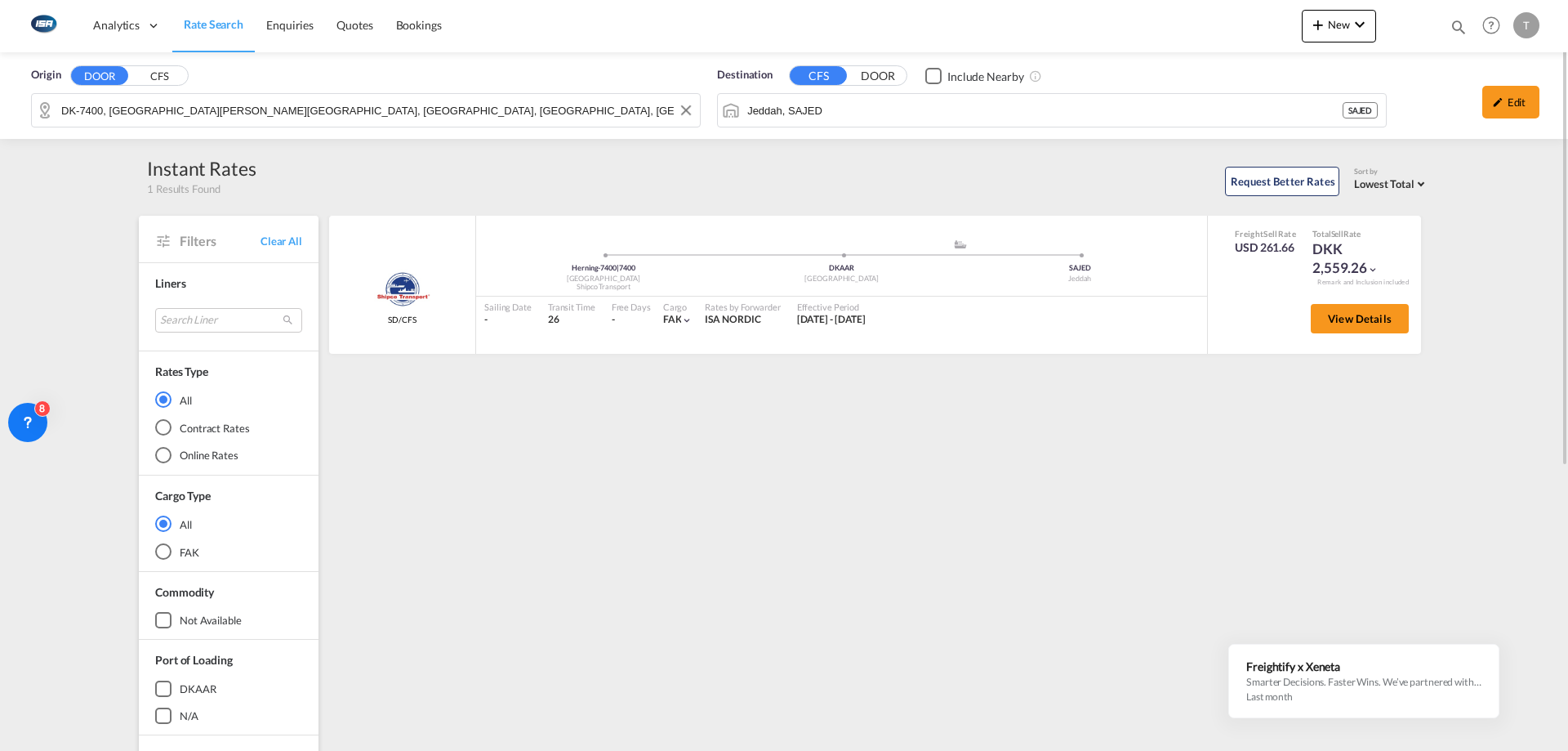
click at [410, 113] on input "DK-7400, [GEOGRAPHIC_DATA][PERSON_NAME][GEOGRAPHIC_DATA], [GEOGRAPHIC_DATA], [G…" at bounding box center [377, 110] width 630 height 24
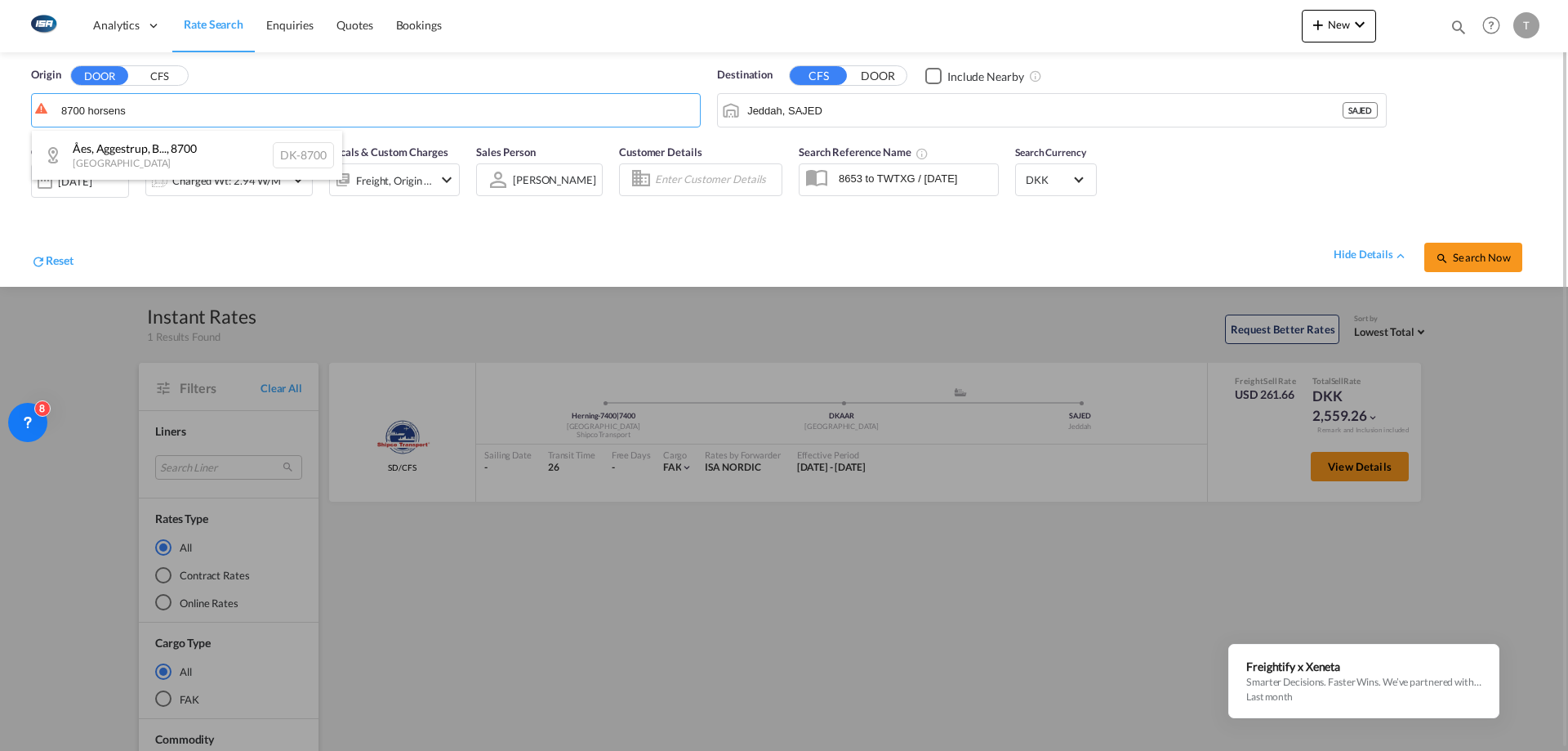
click at [292, 158] on div "[PERSON_NAME], B... , 8700 [GEOGRAPHIC_DATA] DK-8700" at bounding box center [186, 155] width 310 height 49
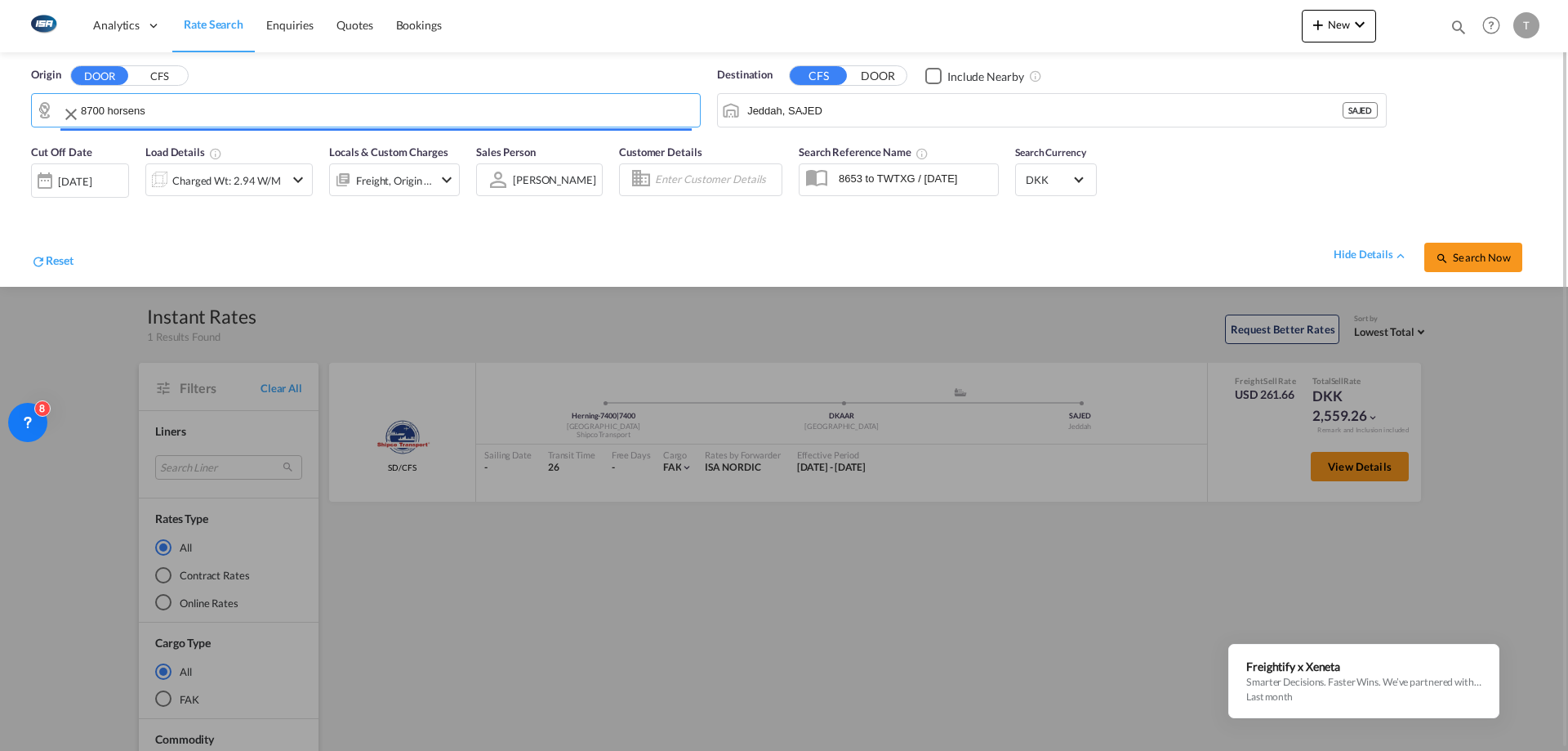
type input "DK-8700, Åes, [GEOGRAPHIC_DATA][PERSON_NAME][GEOGRAPHIC_DATA], [GEOGRAPHIC_DATA…"
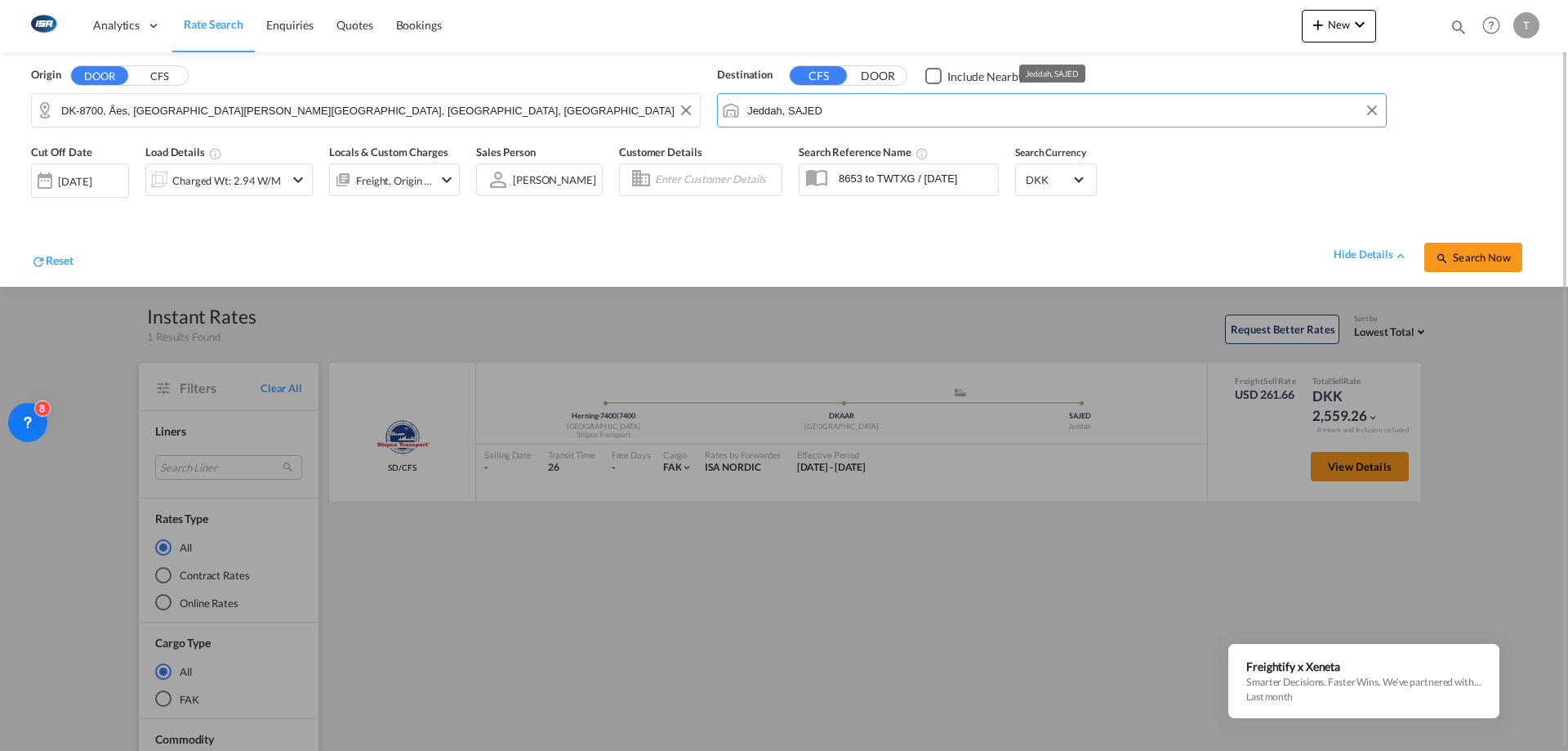
click at [914, 102] on input "Jeddah, SAJED" at bounding box center [1063, 110] width 630 height 24
click at [212, 177] on div "Charged Wt: 2.94 W/M" at bounding box center [226, 180] width 109 height 23
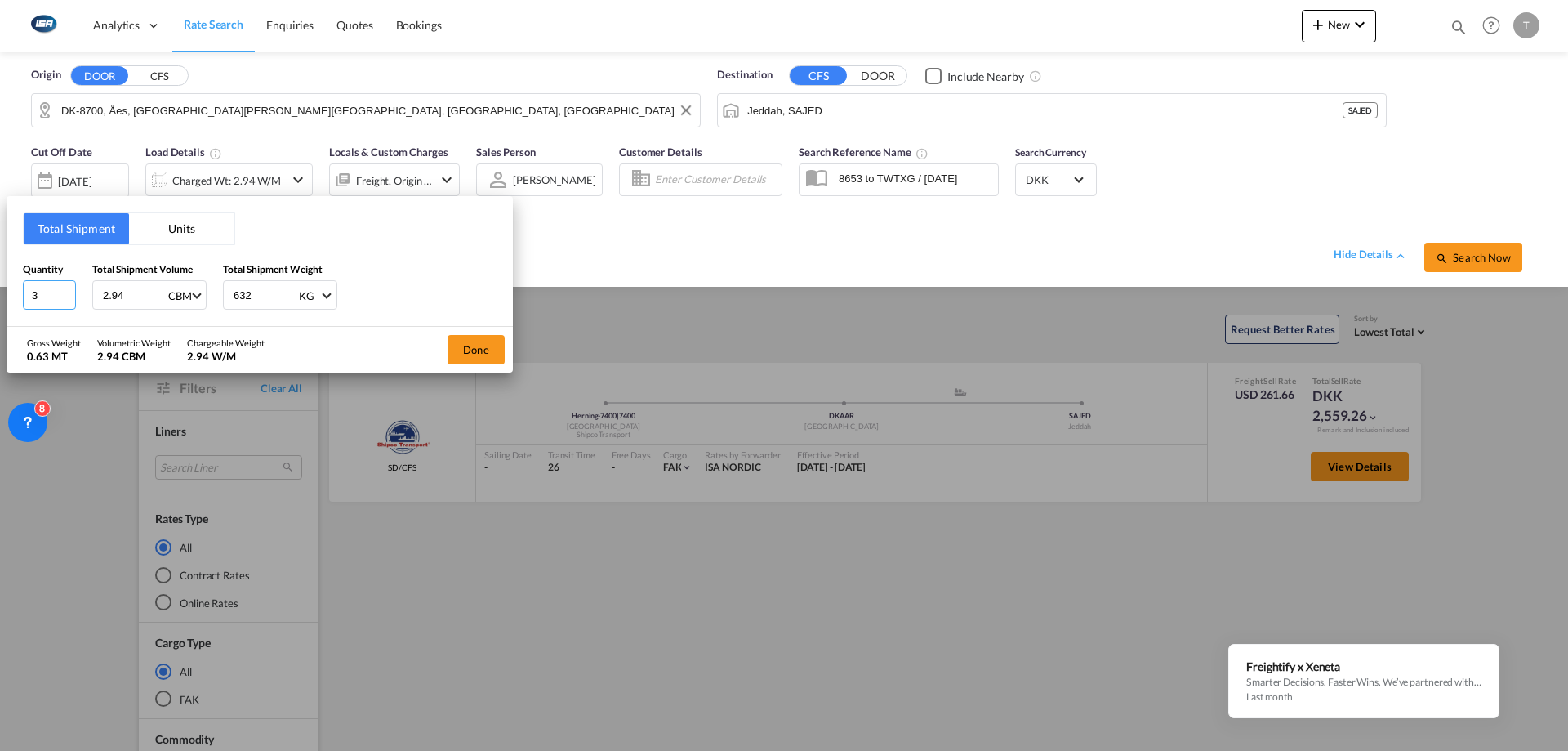
drag, startPoint x: 49, startPoint y: 292, endPoint x: -5, endPoint y: 289, distance: 54.1
click at [0, 289] on html "Analytics Dashboard Rate Search Enquiries Quotes Bookings Analytics" at bounding box center [784, 375] width 1568 height 751
type input "6"
type input "3.89"
type input "232"
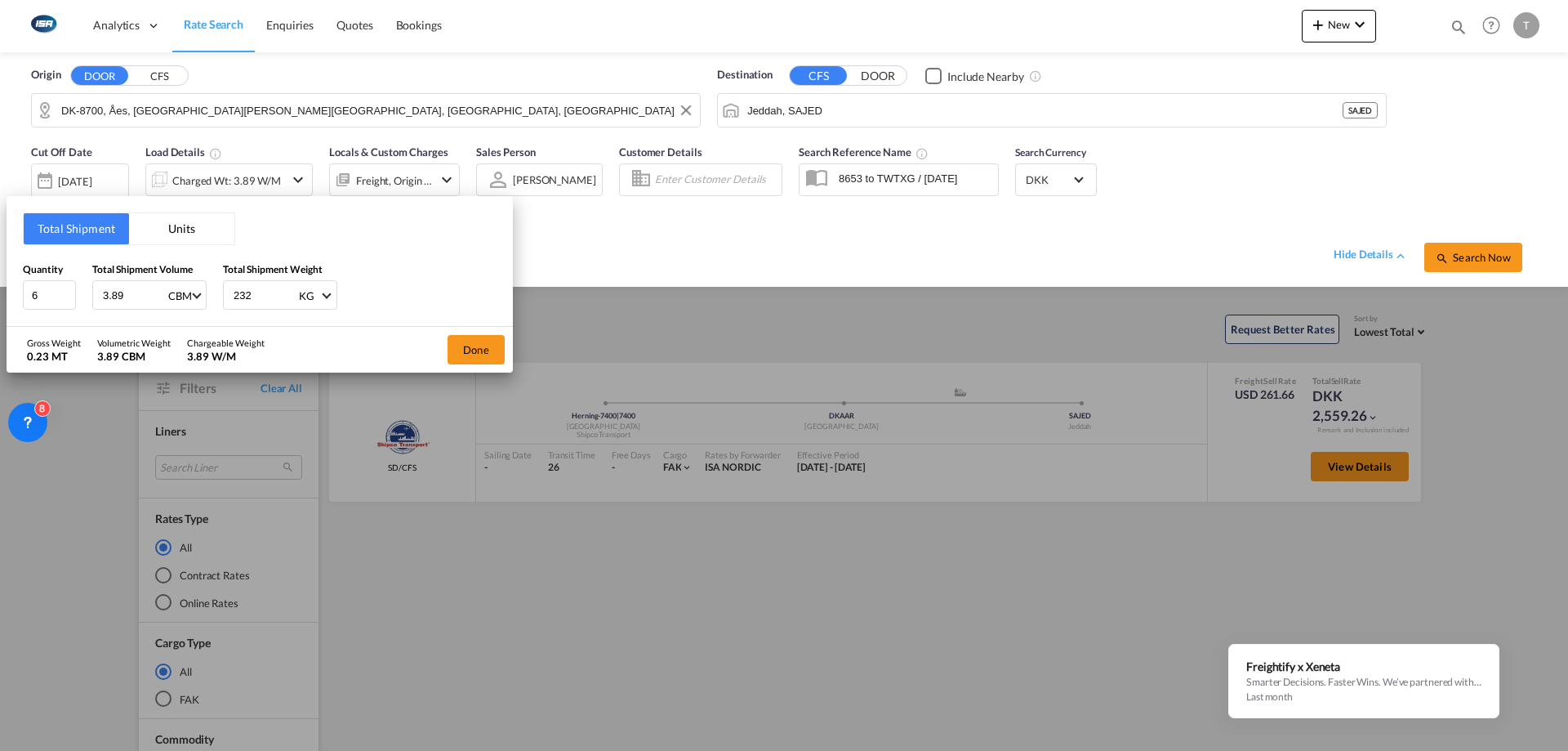
click at [481, 332] on div "Done" at bounding box center [476, 349] width 73 height 46
click at [469, 344] on button "Done" at bounding box center [476, 349] width 57 height 29
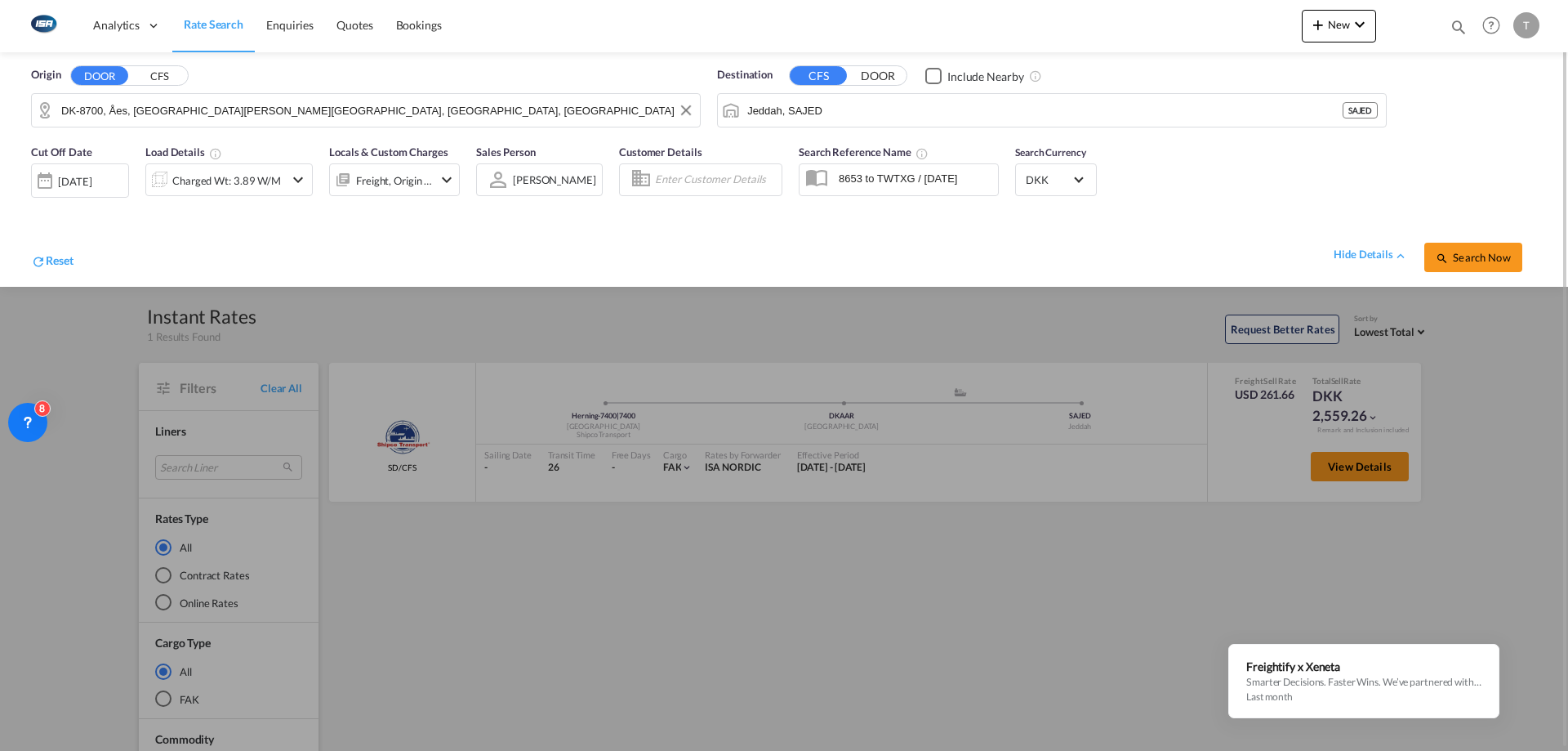
click at [1446, 252] on md-icon "icon-magnify" at bounding box center [1442, 259] width 13 height 13
